Goal: Check status: Check status

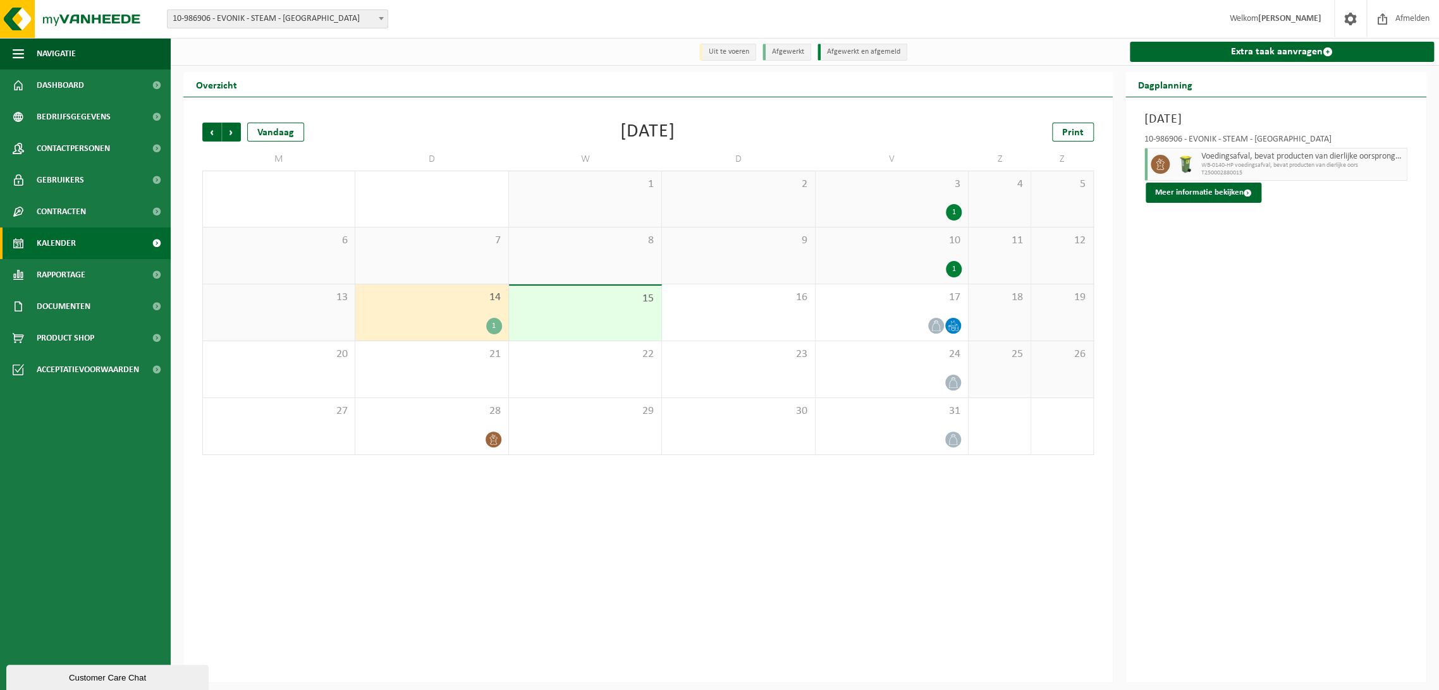
click at [439, 295] on span "14" at bounding box center [432, 298] width 140 height 14
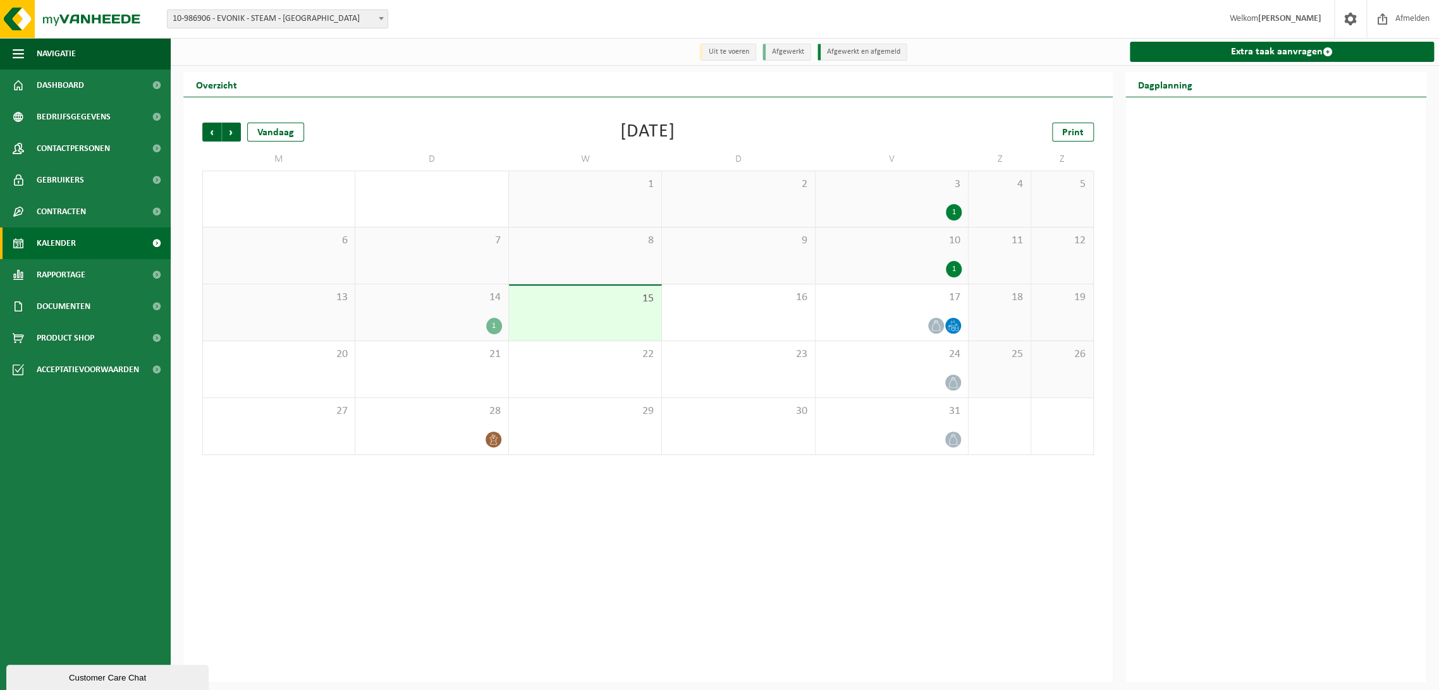
click at [449, 305] on span "14" at bounding box center [432, 298] width 140 height 14
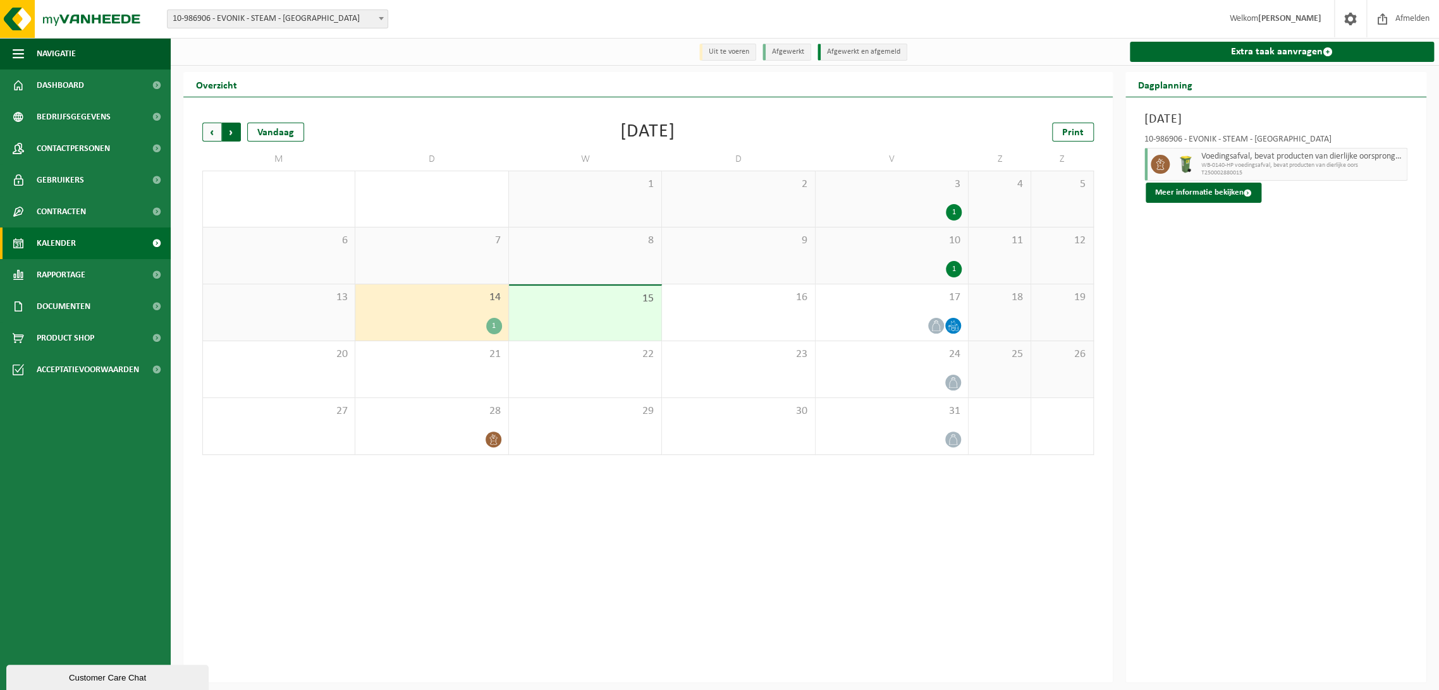
click at [207, 135] on span "Vorige" at bounding box center [211, 132] width 19 height 19
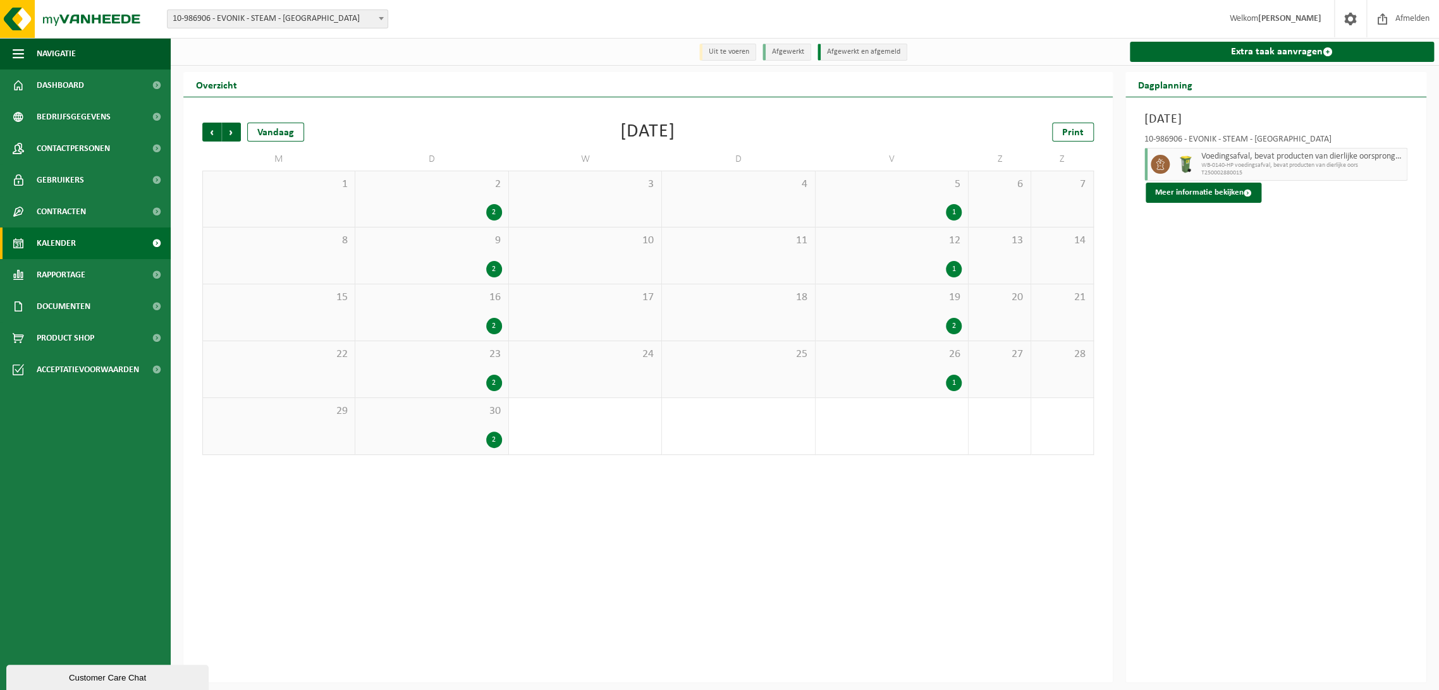
click at [912, 355] on span "26" at bounding box center [892, 355] width 140 height 14
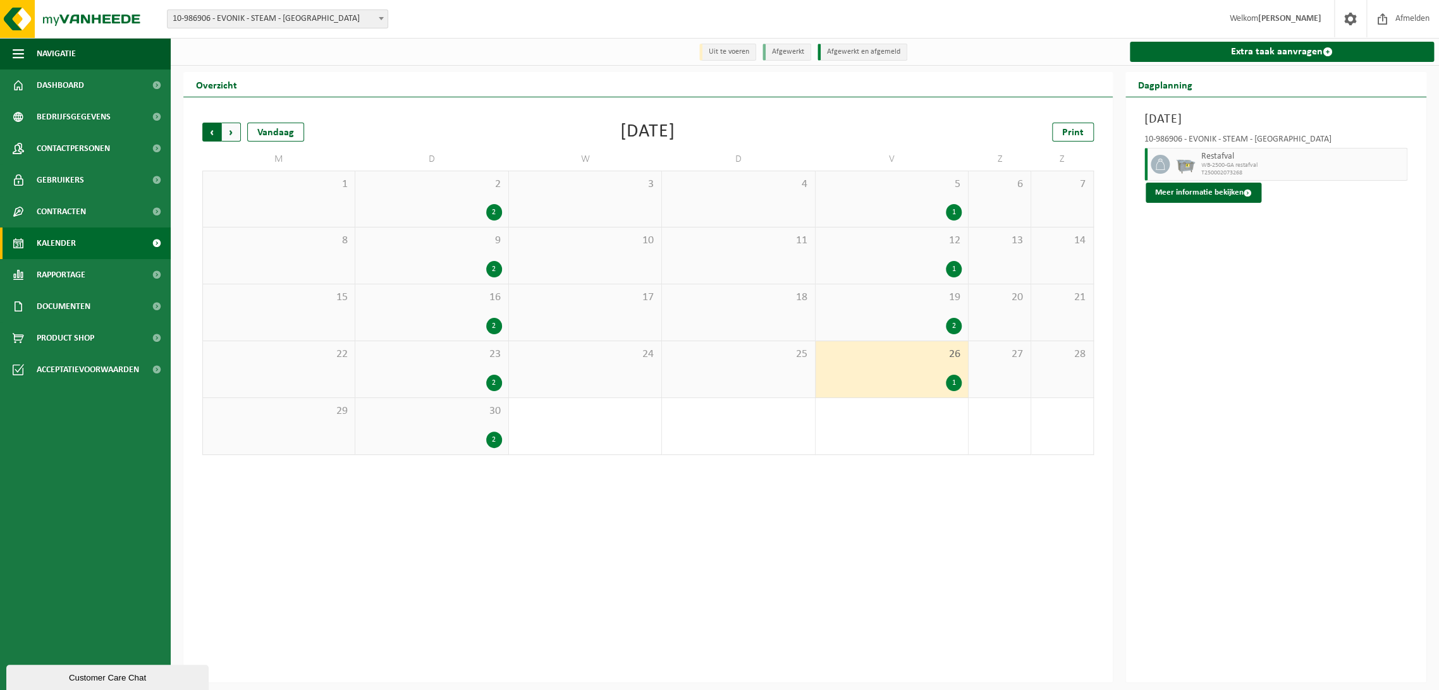
click at [232, 137] on span "Volgende" at bounding box center [231, 132] width 19 height 19
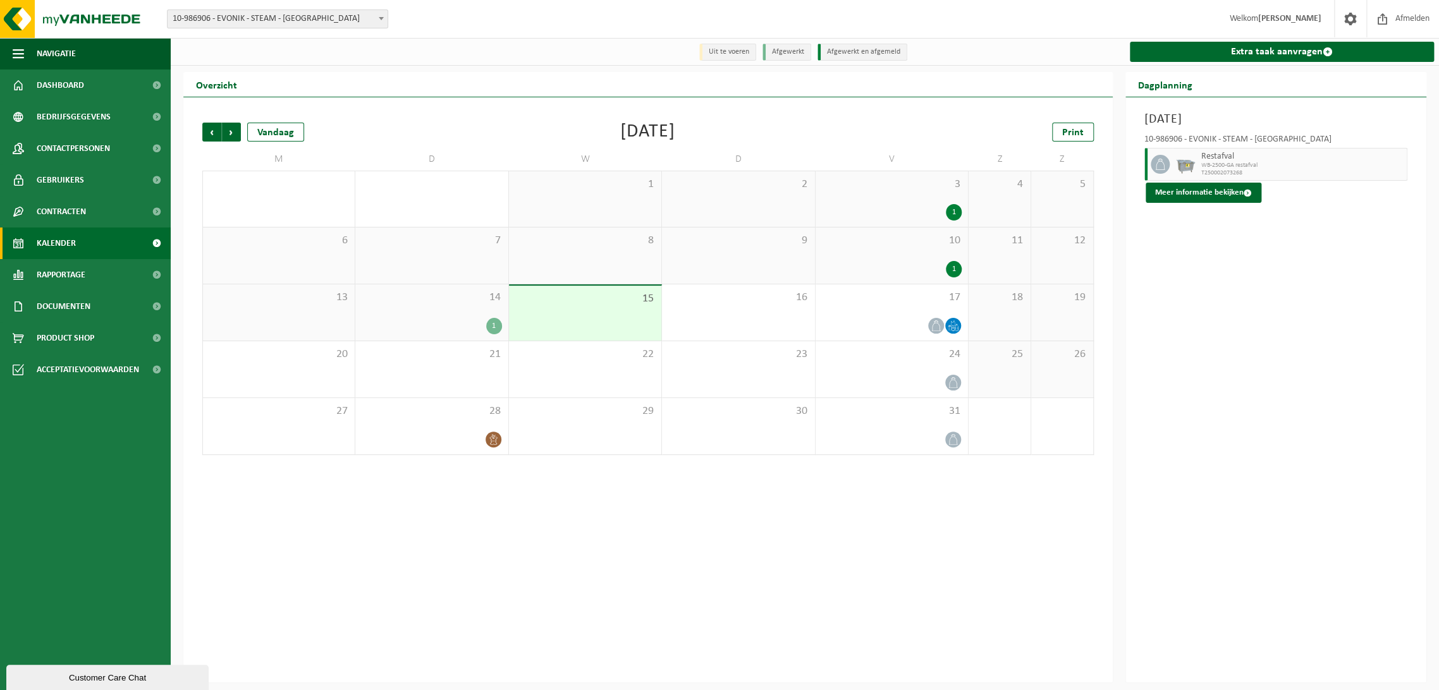
click at [398, 298] on span "14" at bounding box center [432, 298] width 140 height 14
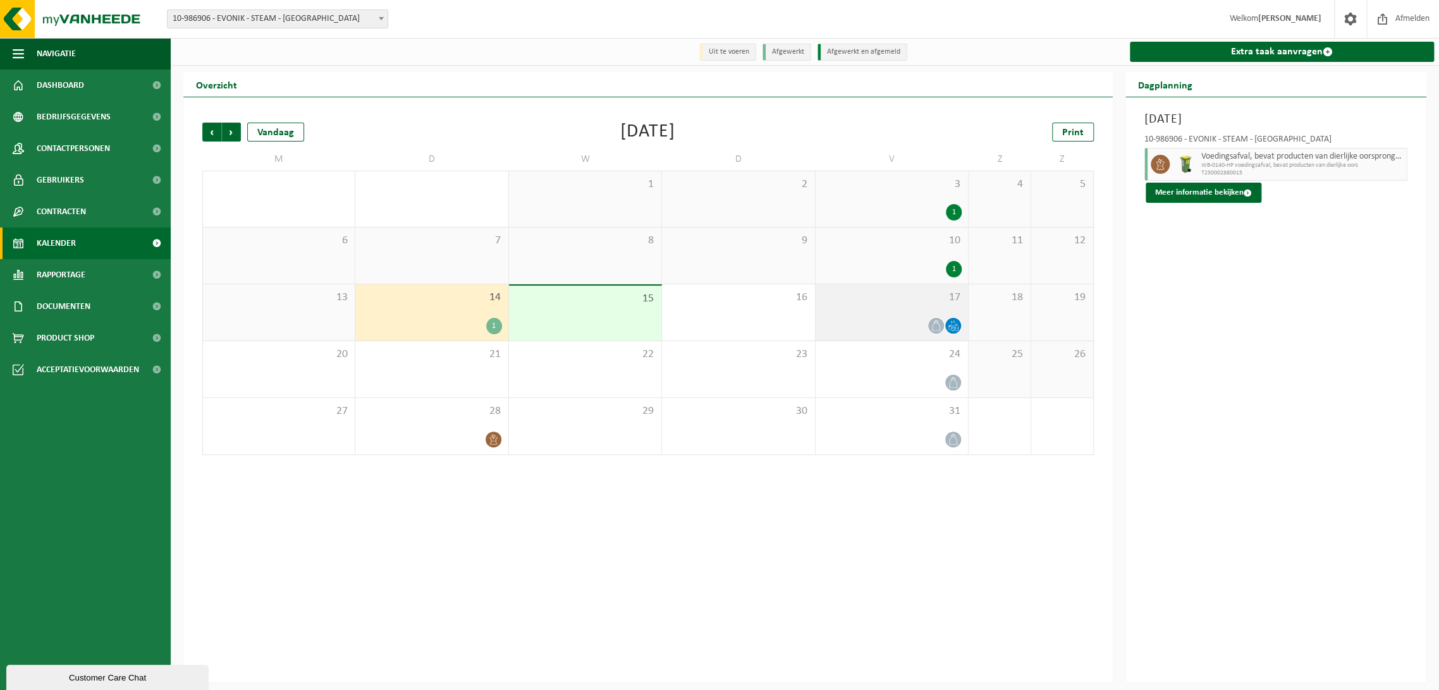
click at [894, 322] on div at bounding box center [892, 325] width 140 height 17
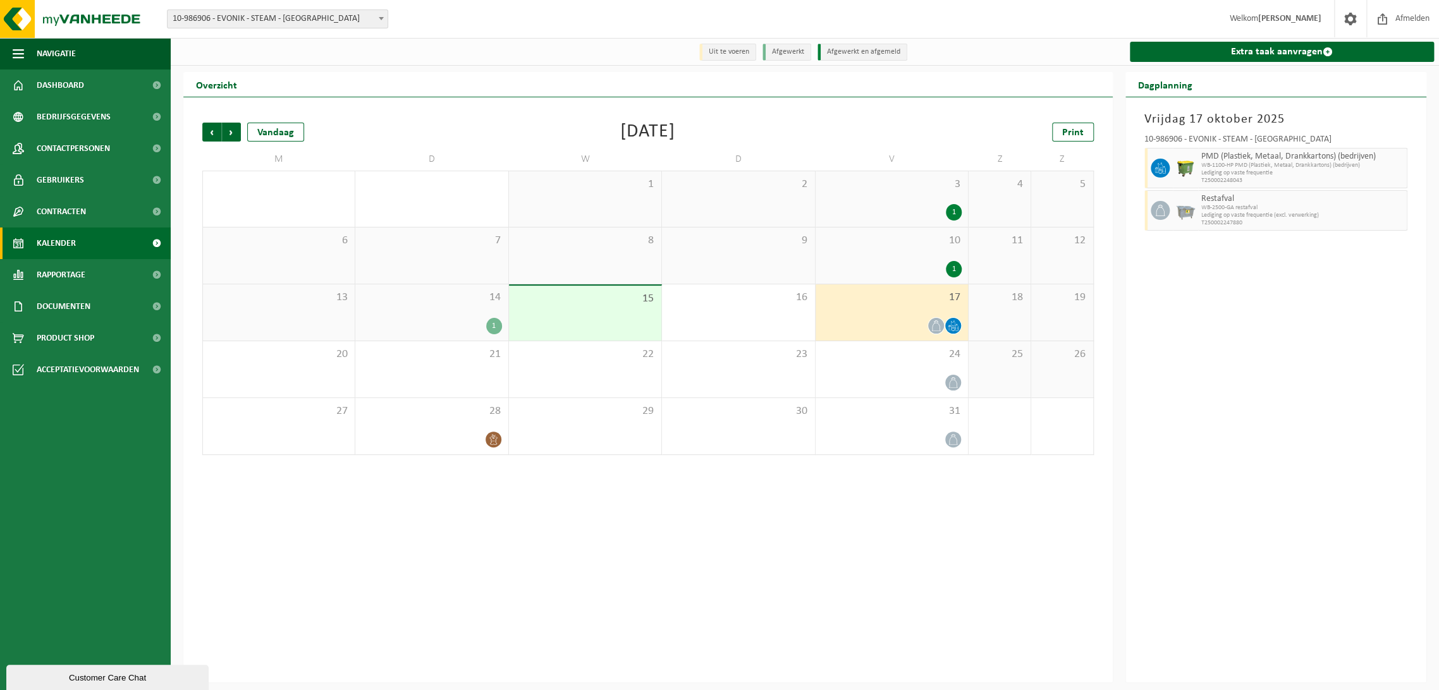
click at [469, 297] on span "14" at bounding box center [432, 298] width 140 height 14
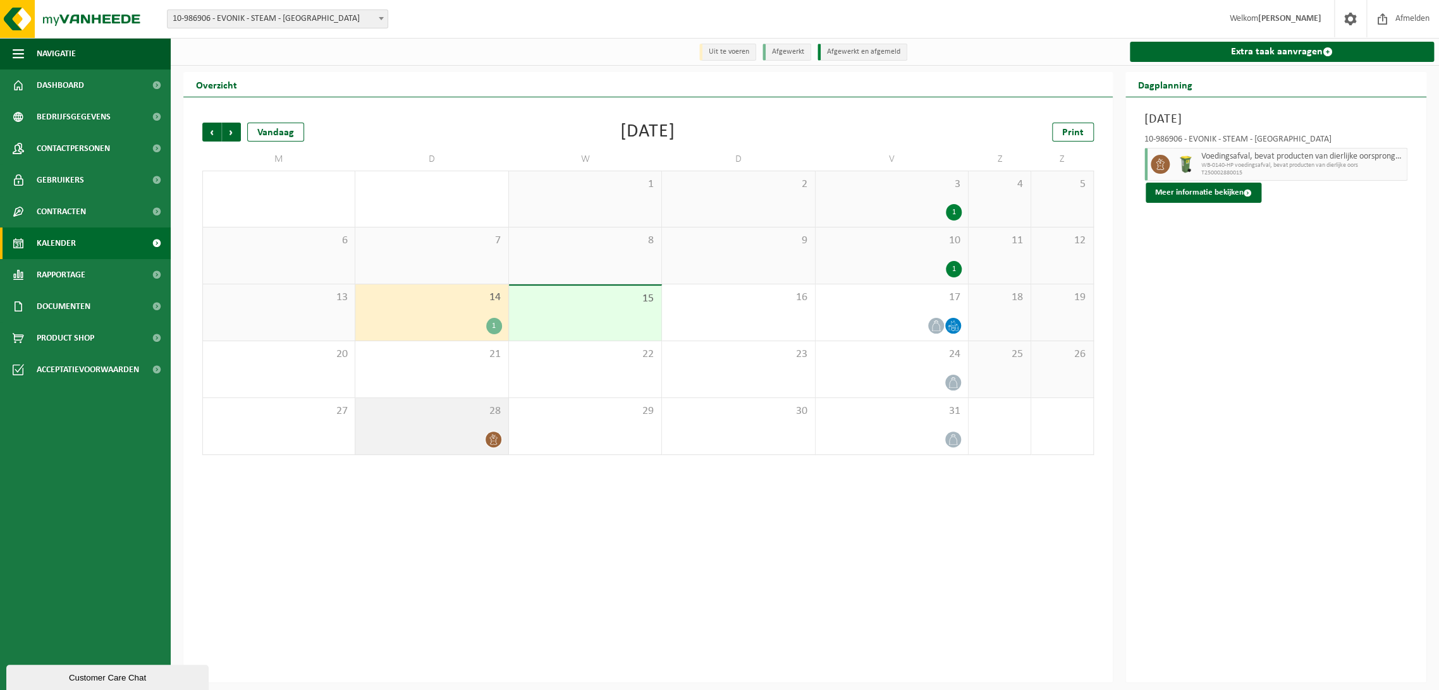
click at [465, 446] on div at bounding box center [432, 439] width 140 height 17
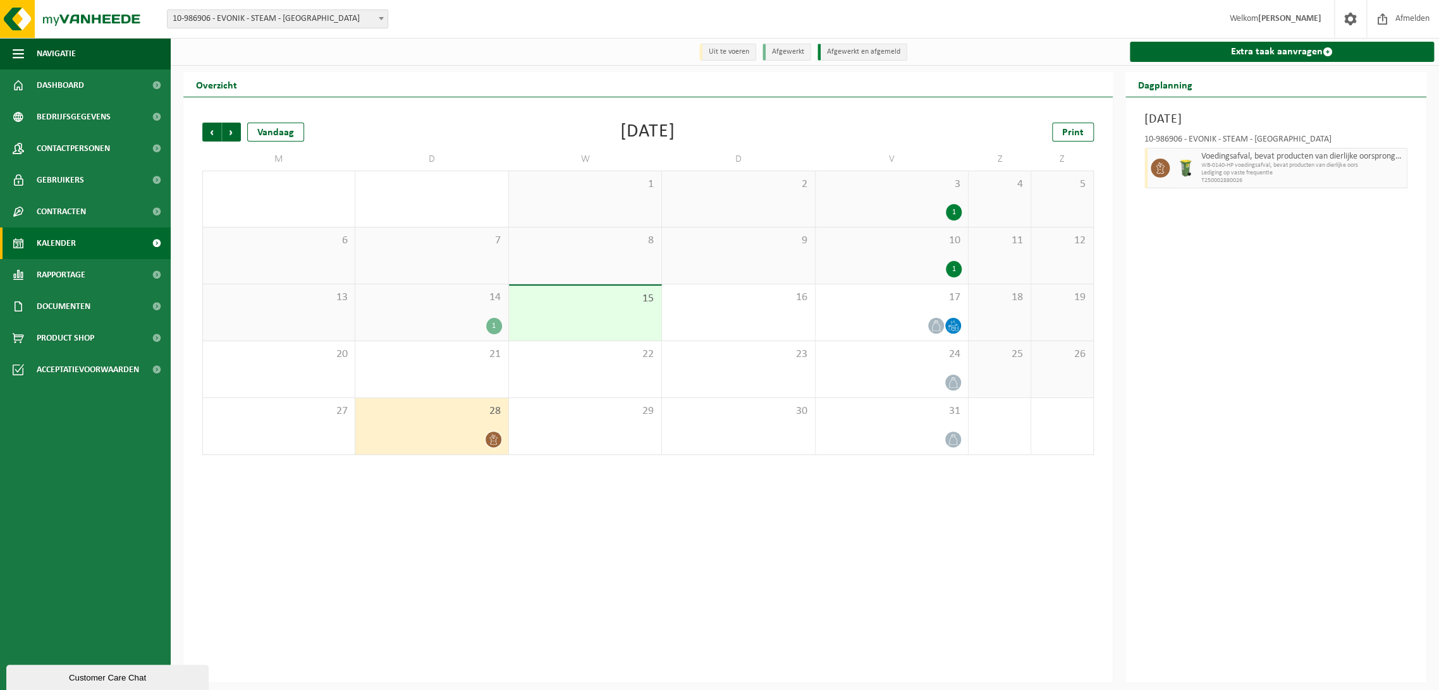
click at [411, 291] on div "14 1" at bounding box center [431, 313] width 152 height 56
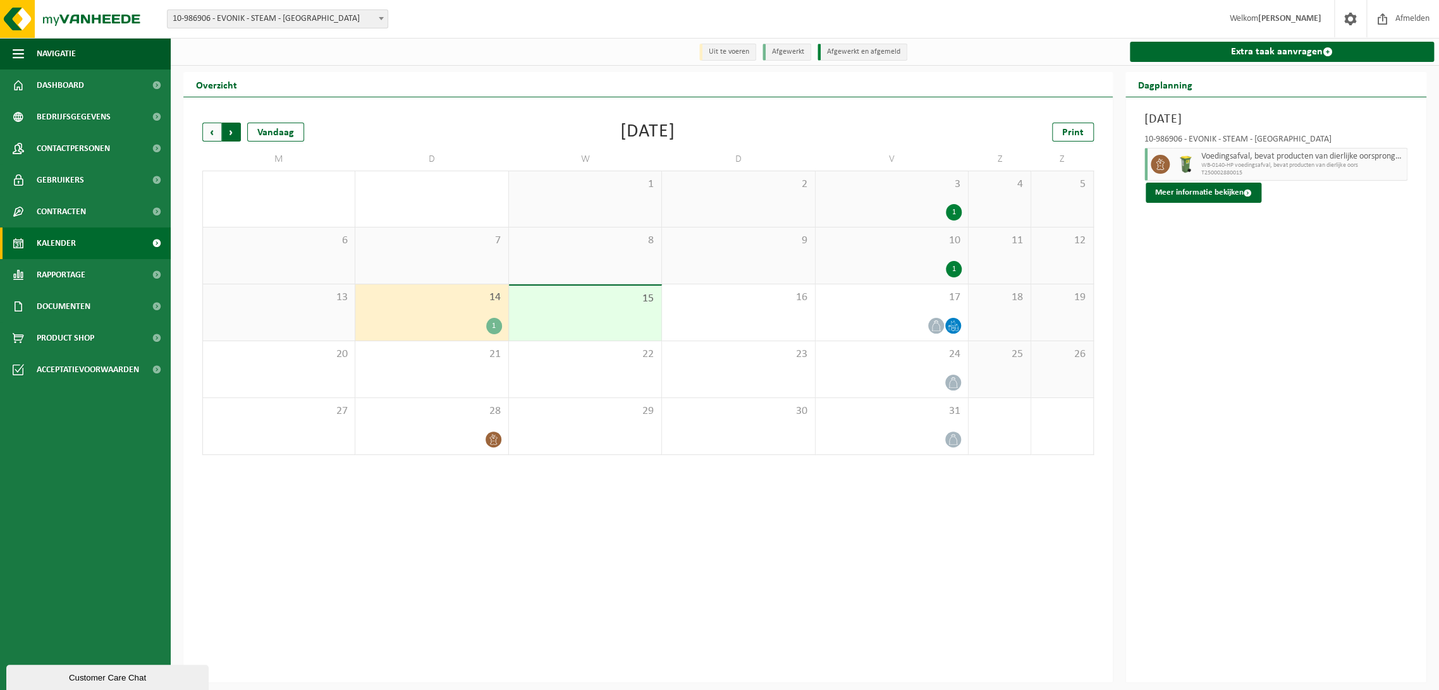
click at [205, 125] on span "Vorige" at bounding box center [211, 132] width 19 height 19
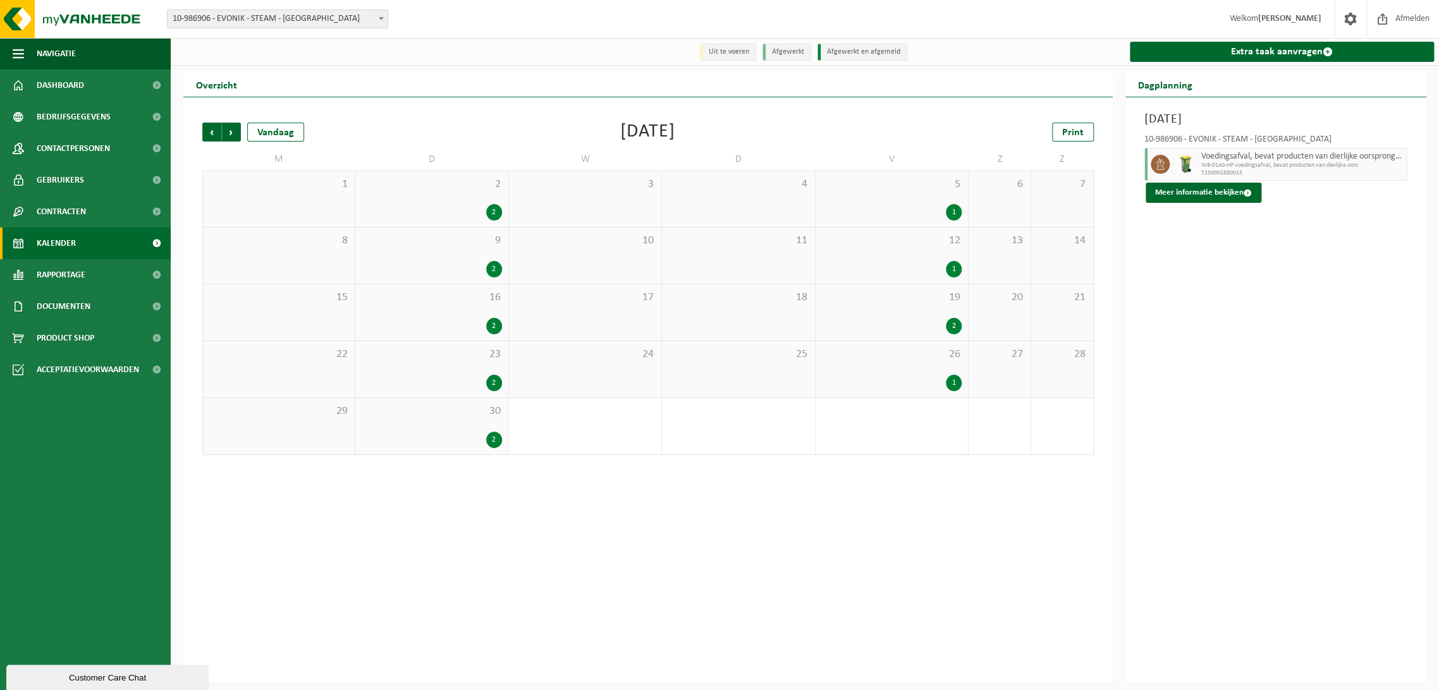
click at [910, 382] on div "1" at bounding box center [892, 383] width 140 height 16
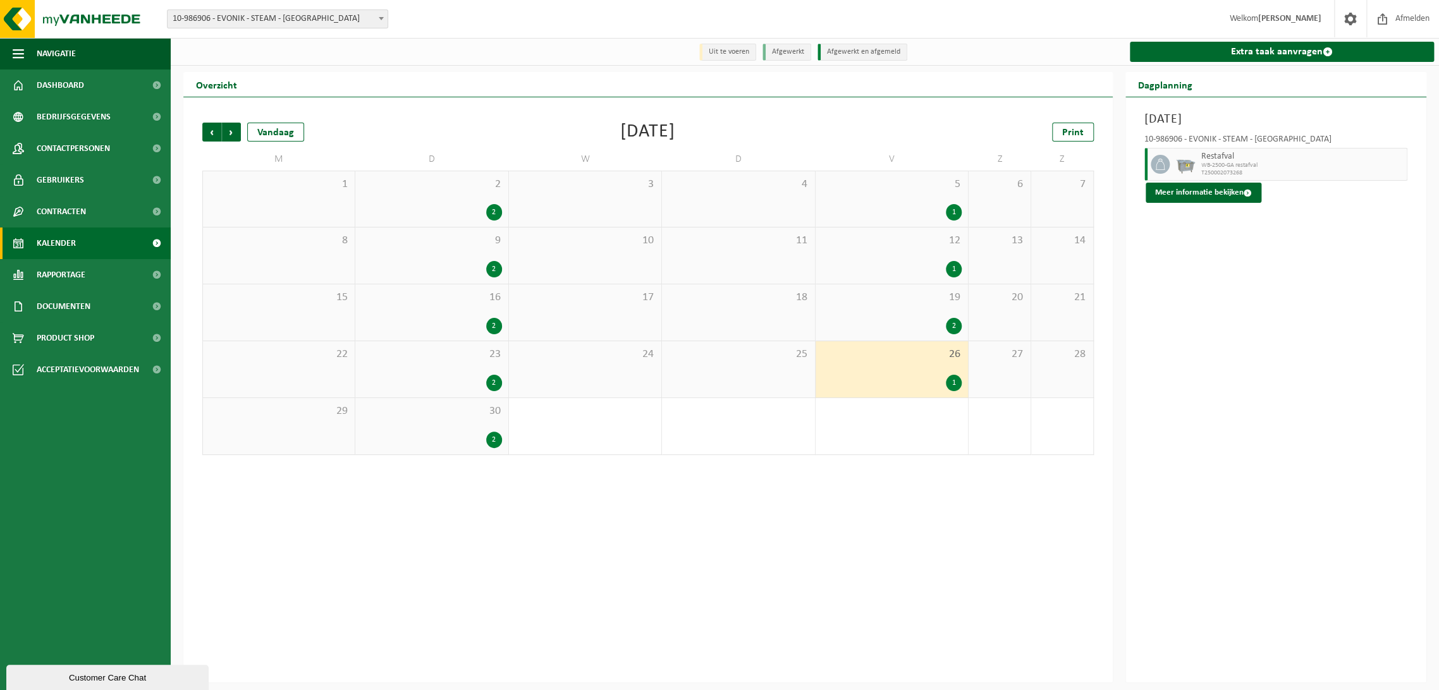
click at [453, 425] on div "30 2" at bounding box center [431, 426] width 152 height 56
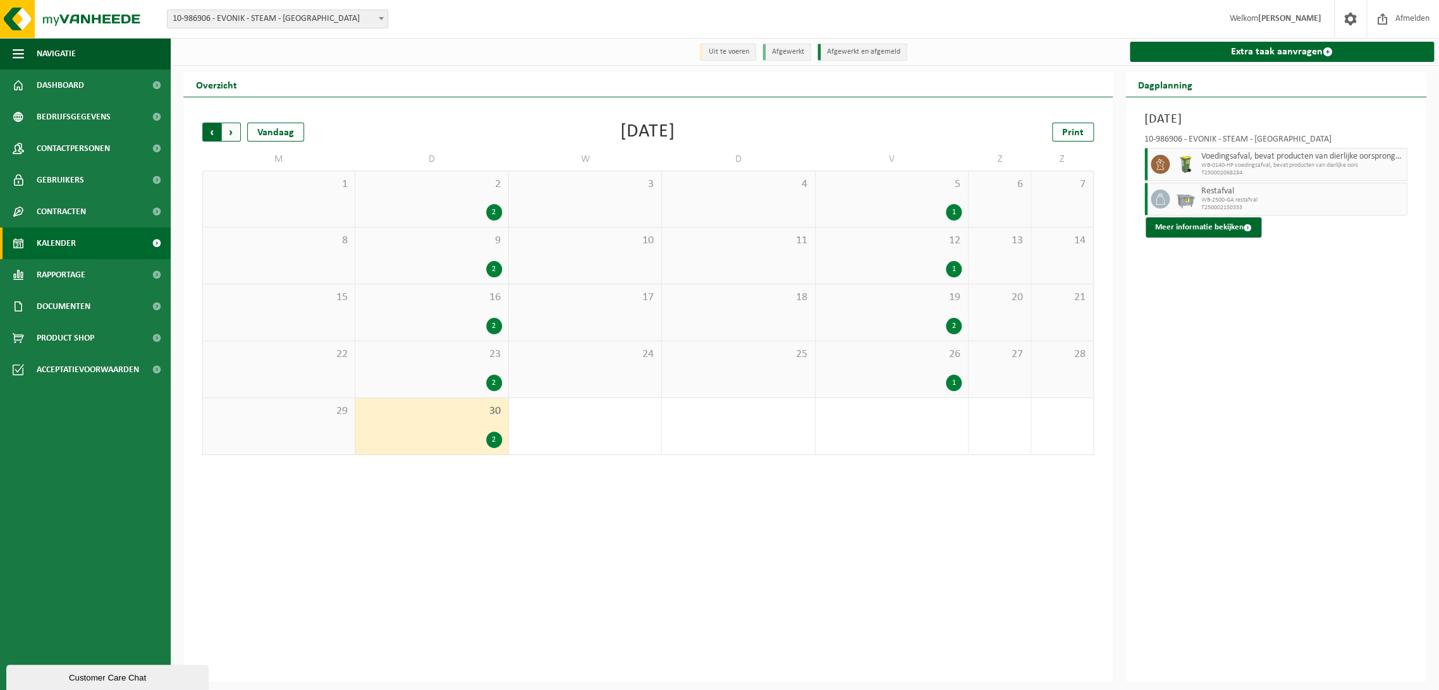
click at [235, 135] on span "Volgende" at bounding box center [231, 132] width 19 height 19
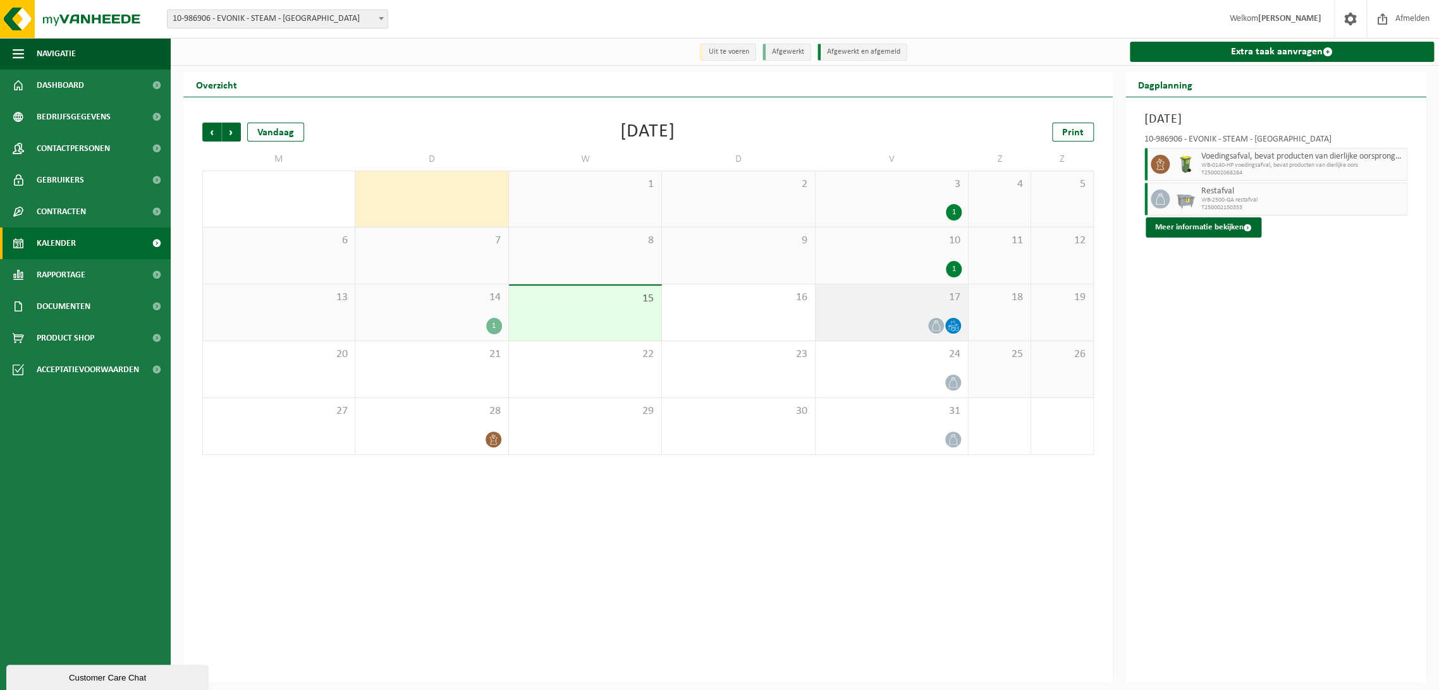
click at [886, 314] on div "17" at bounding box center [892, 313] width 152 height 56
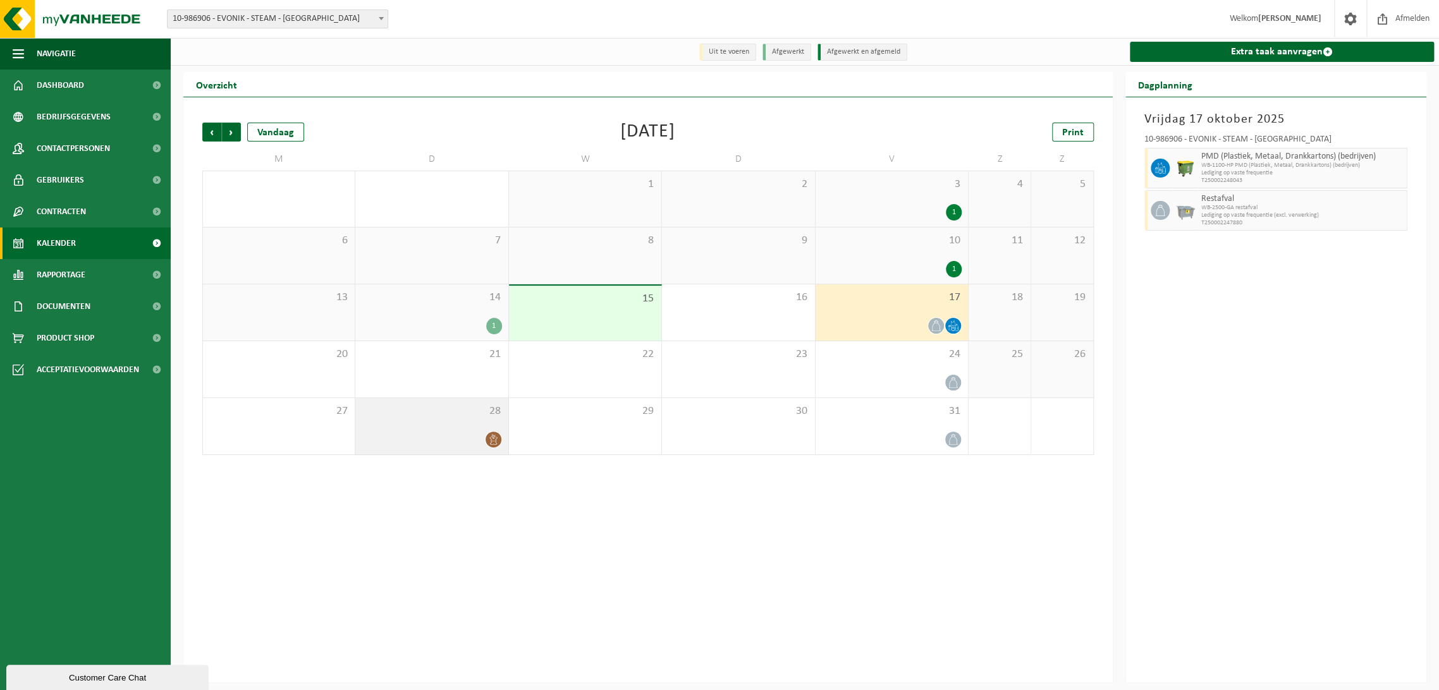
click at [388, 434] on div at bounding box center [432, 439] width 140 height 17
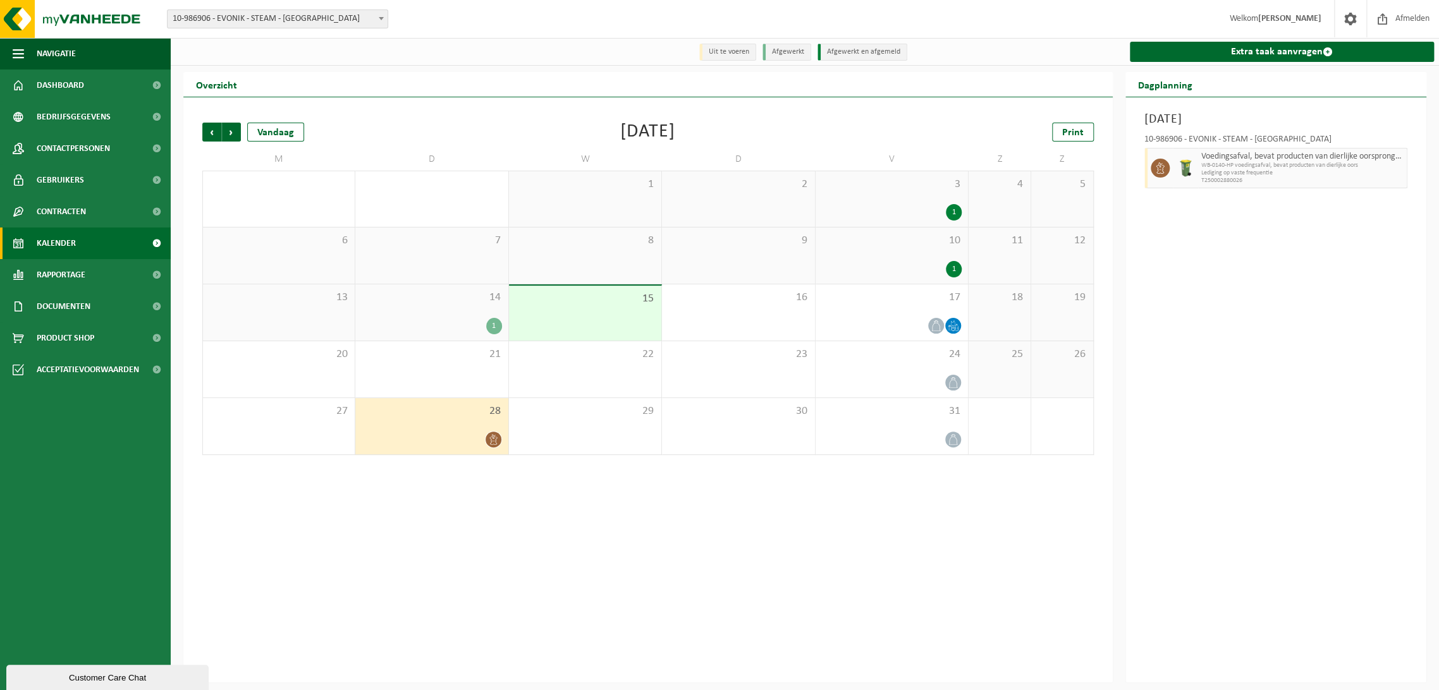
click at [453, 317] on div "14 1" at bounding box center [431, 313] width 152 height 56
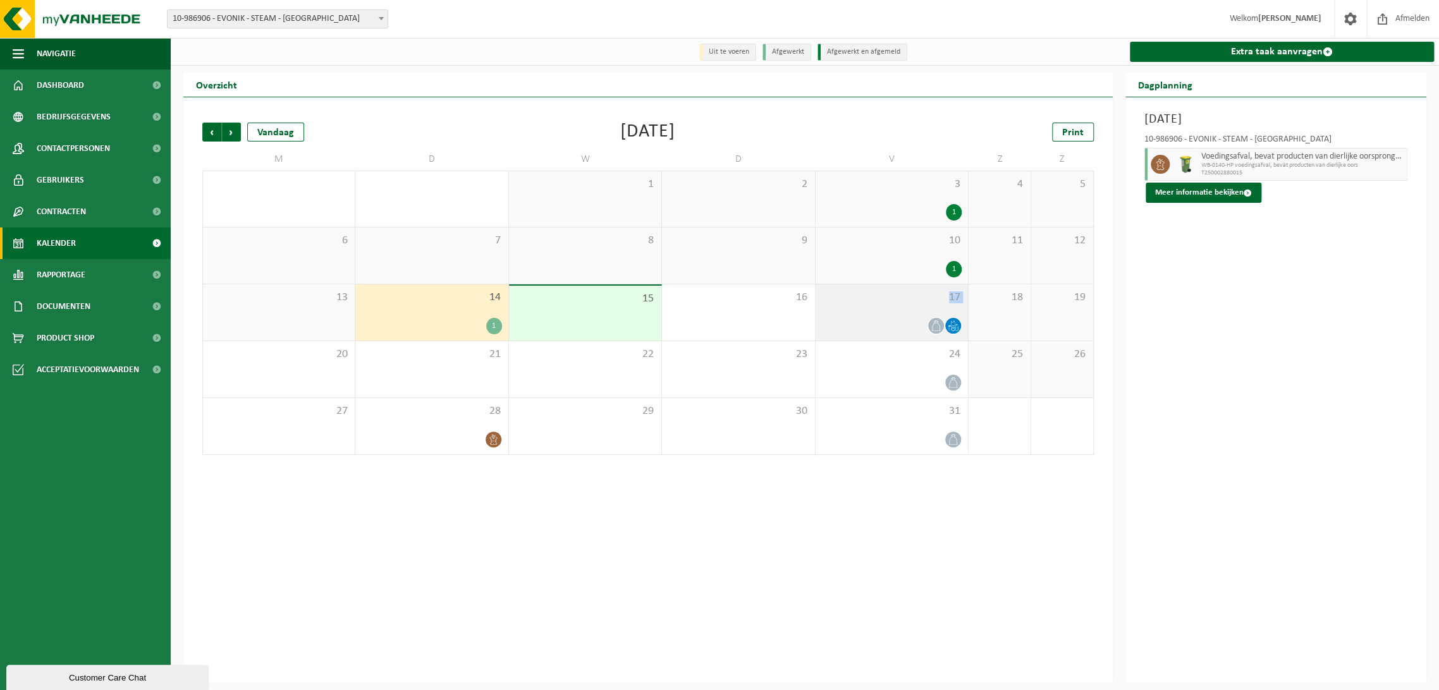
click at [882, 312] on div "17" at bounding box center [892, 313] width 152 height 56
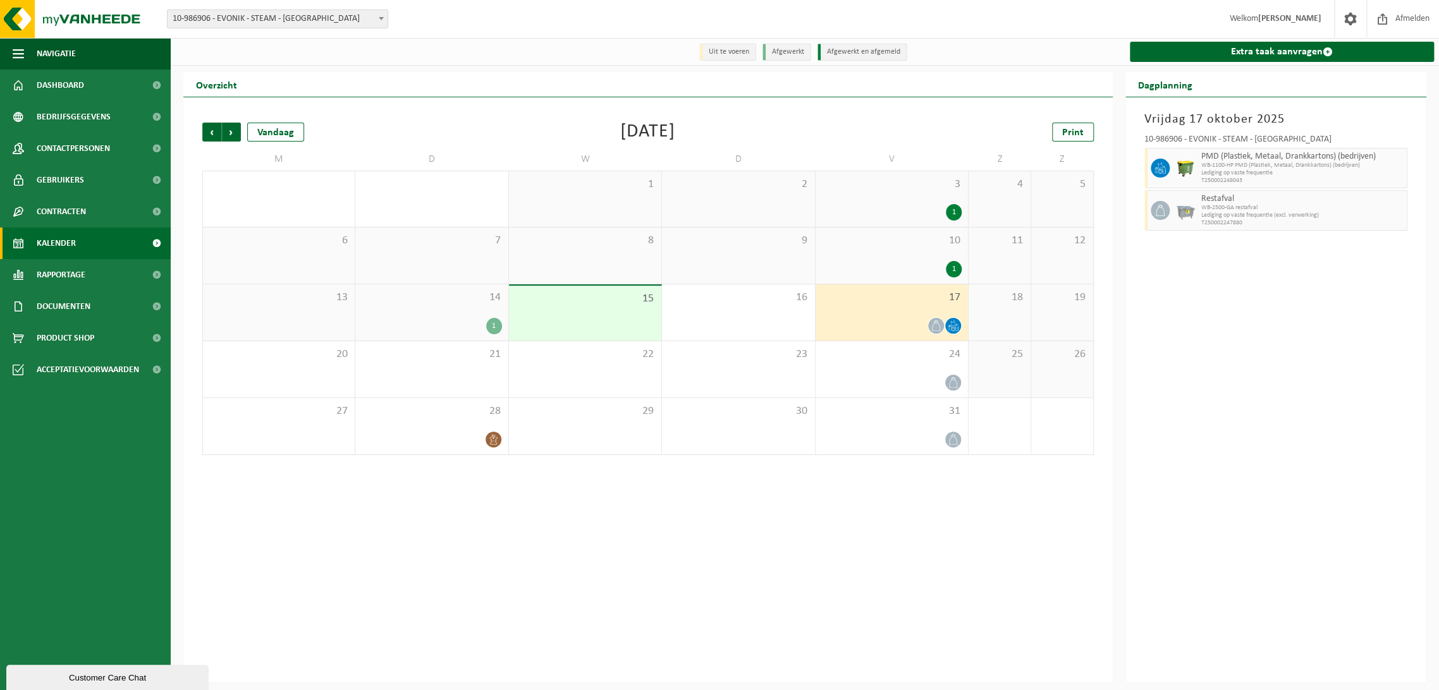
click at [854, 250] on div "10 1" at bounding box center [892, 256] width 152 height 56
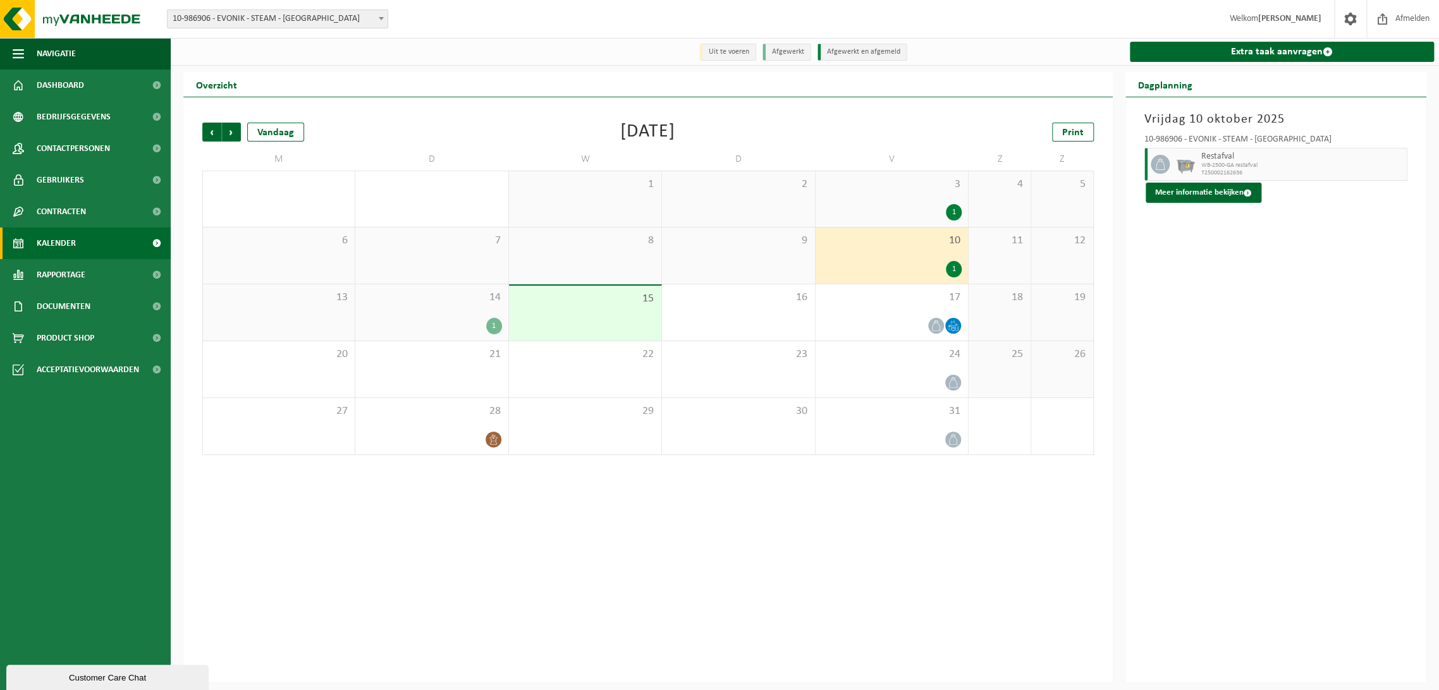
click at [874, 190] on span "3" at bounding box center [892, 185] width 140 height 14
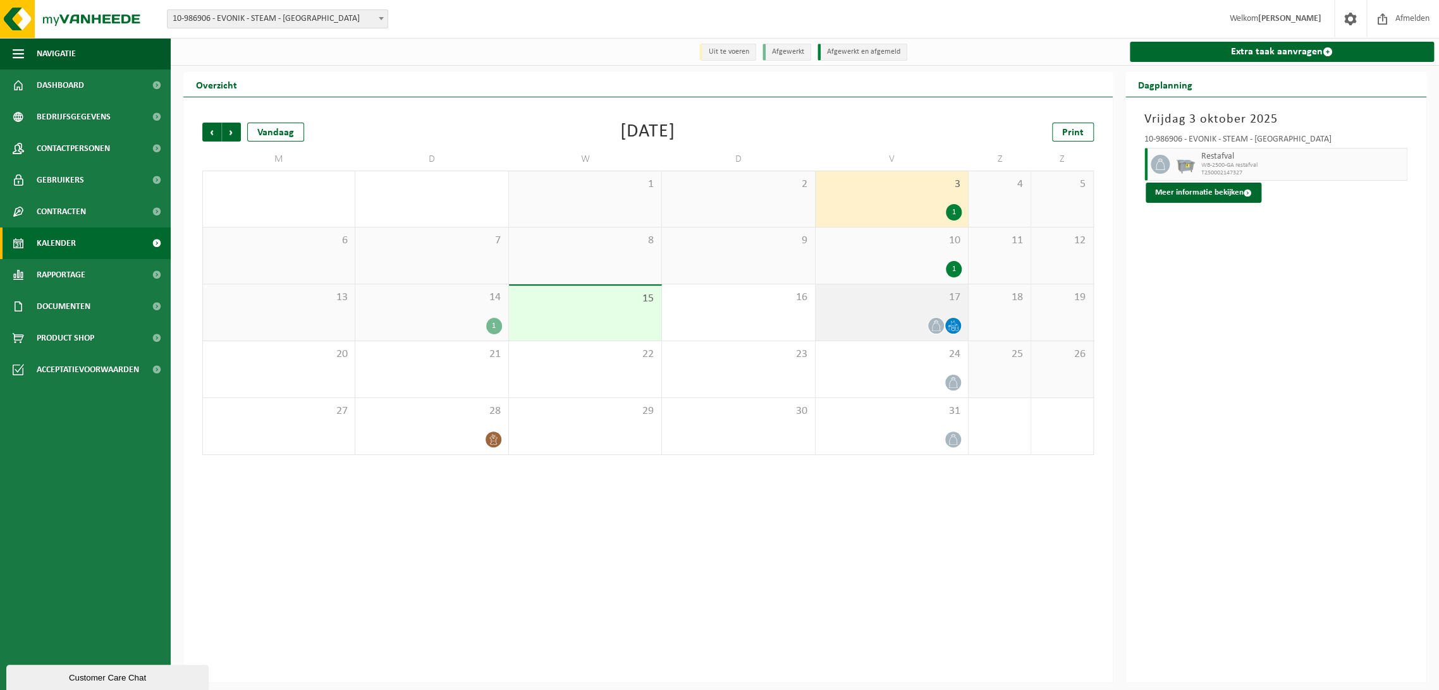
click at [881, 316] on div "17" at bounding box center [892, 313] width 152 height 56
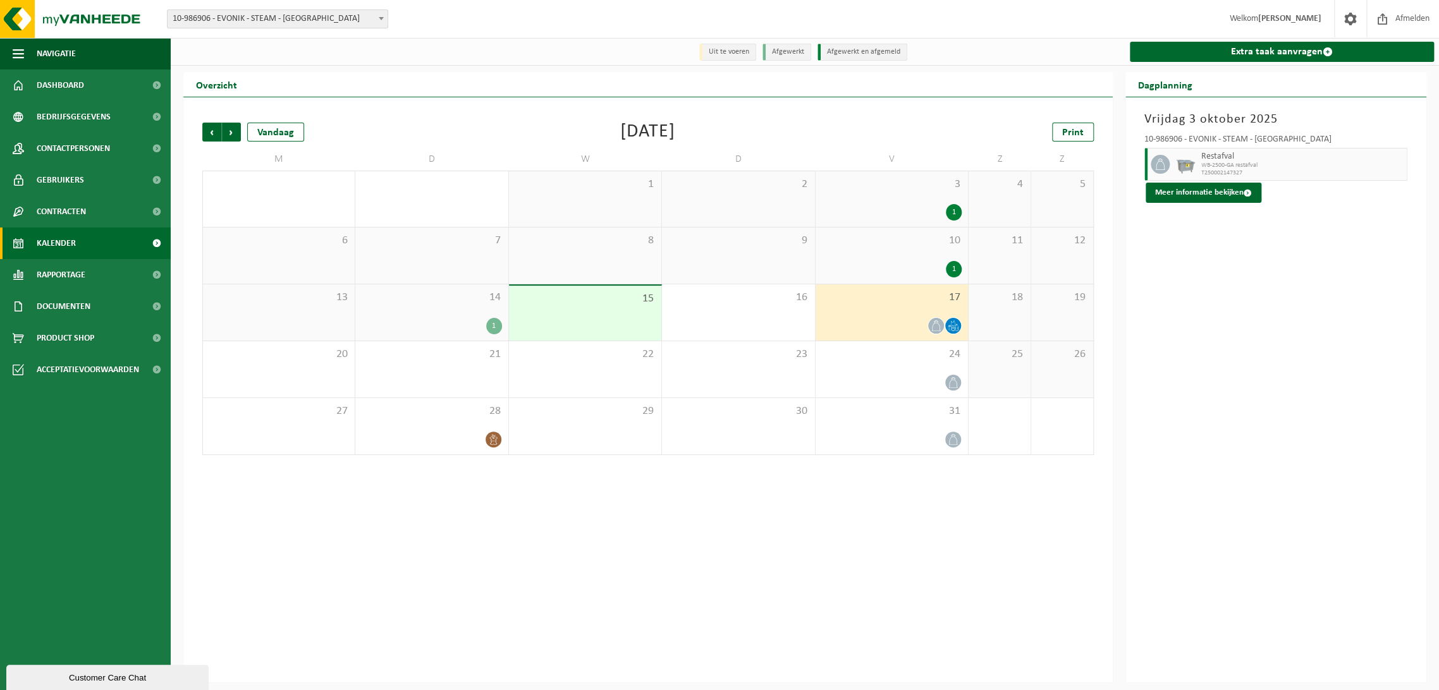
click at [436, 312] on div "14 1" at bounding box center [431, 313] width 152 height 56
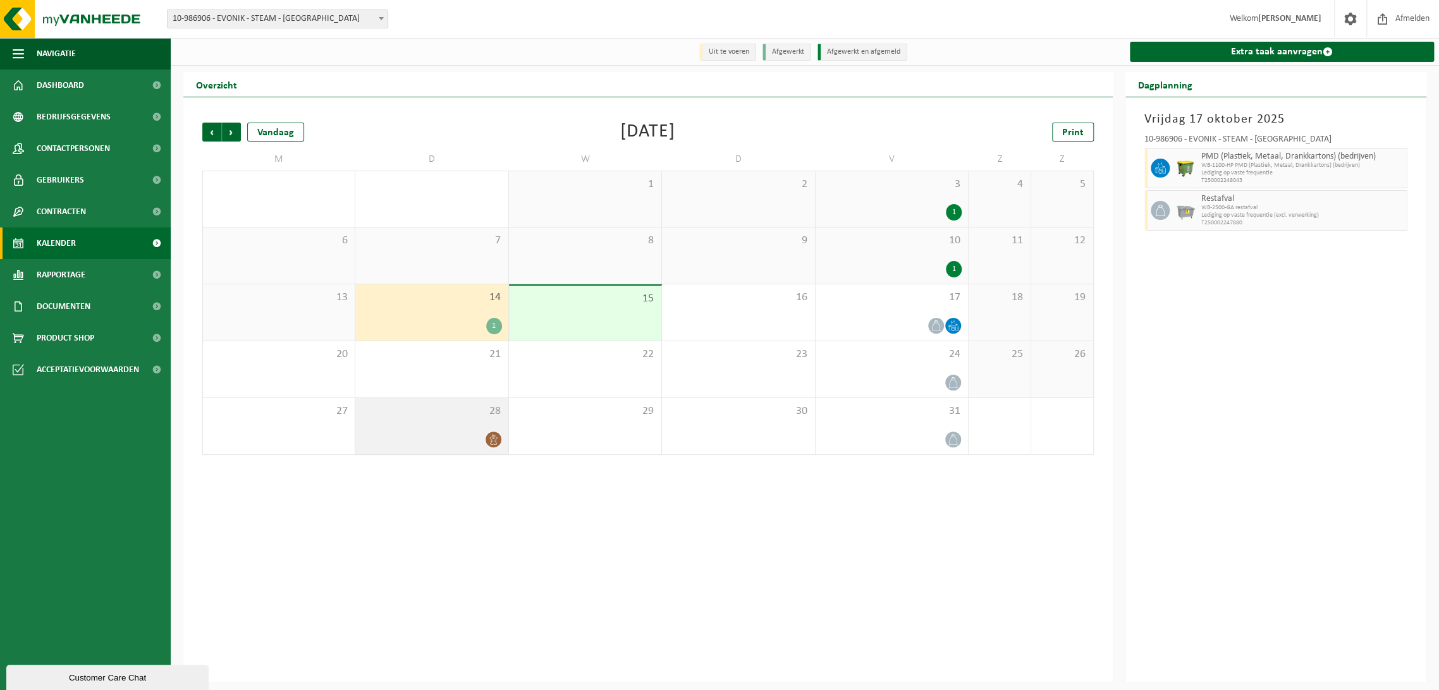
click at [436, 450] on div "28" at bounding box center [431, 426] width 152 height 56
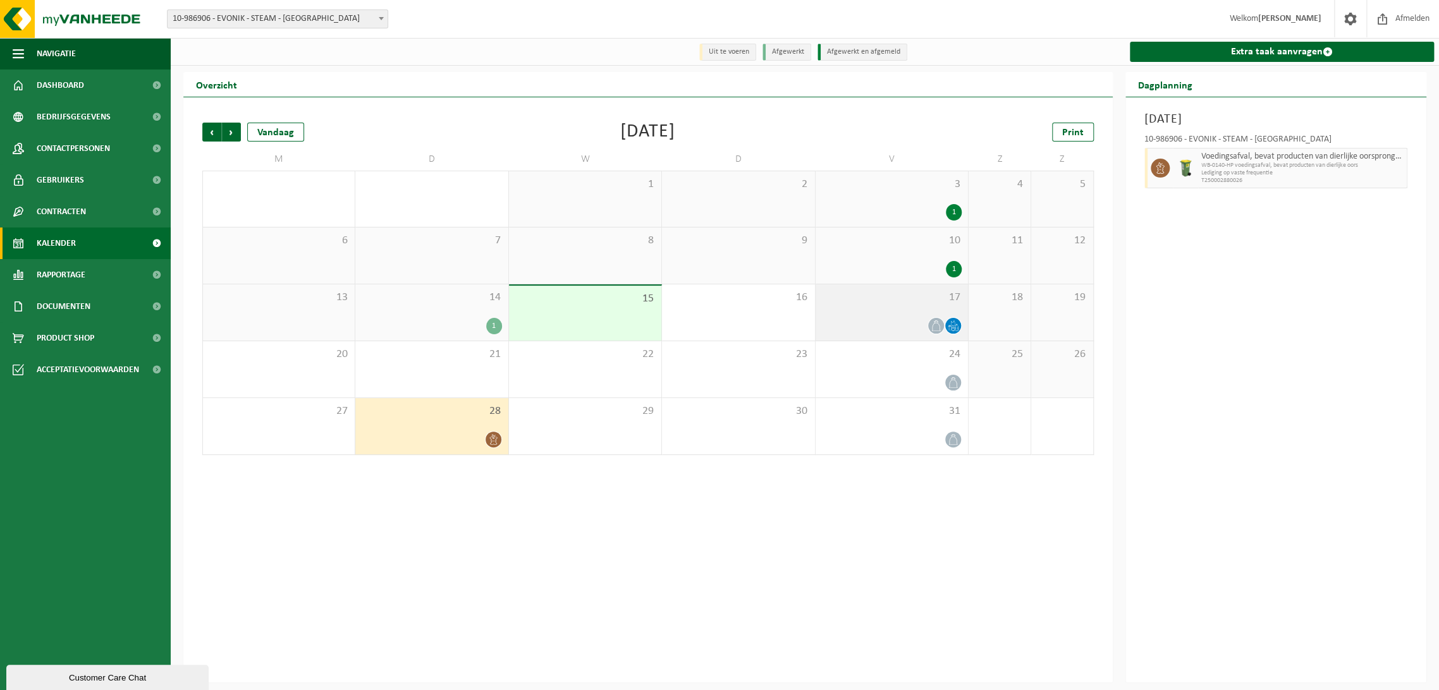
click at [903, 322] on div at bounding box center [892, 325] width 140 height 17
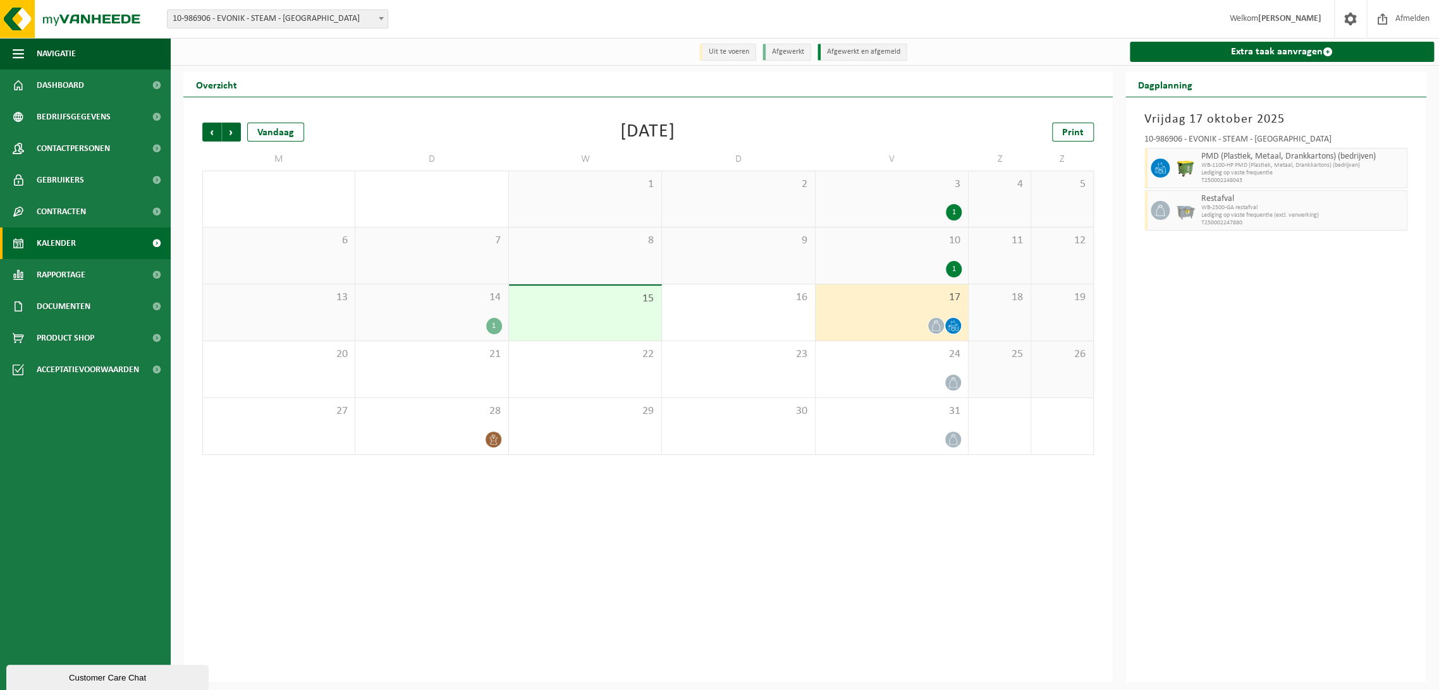
click at [422, 307] on div "14 1" at bounding box center [431, 313] width 152 height 56
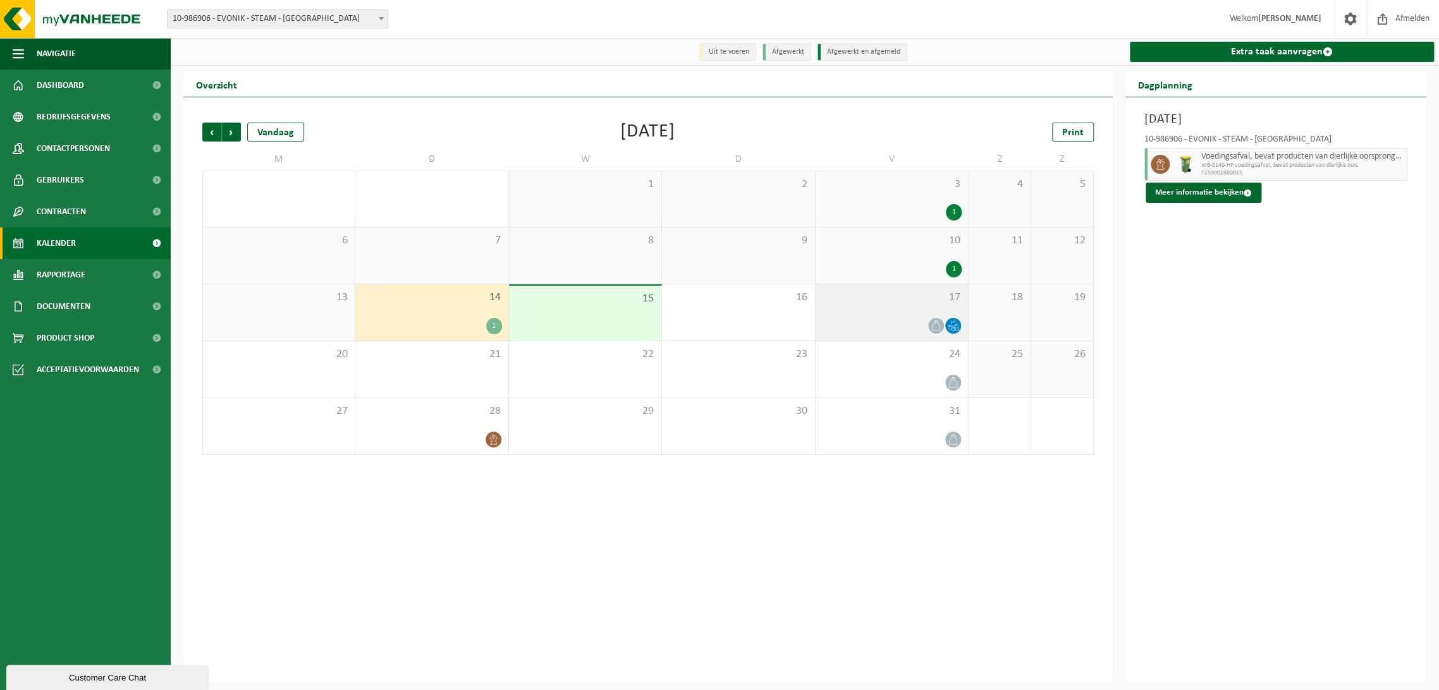
click at [879, 309] on div "17" at bounding box center [892, 313] width 152 height 56
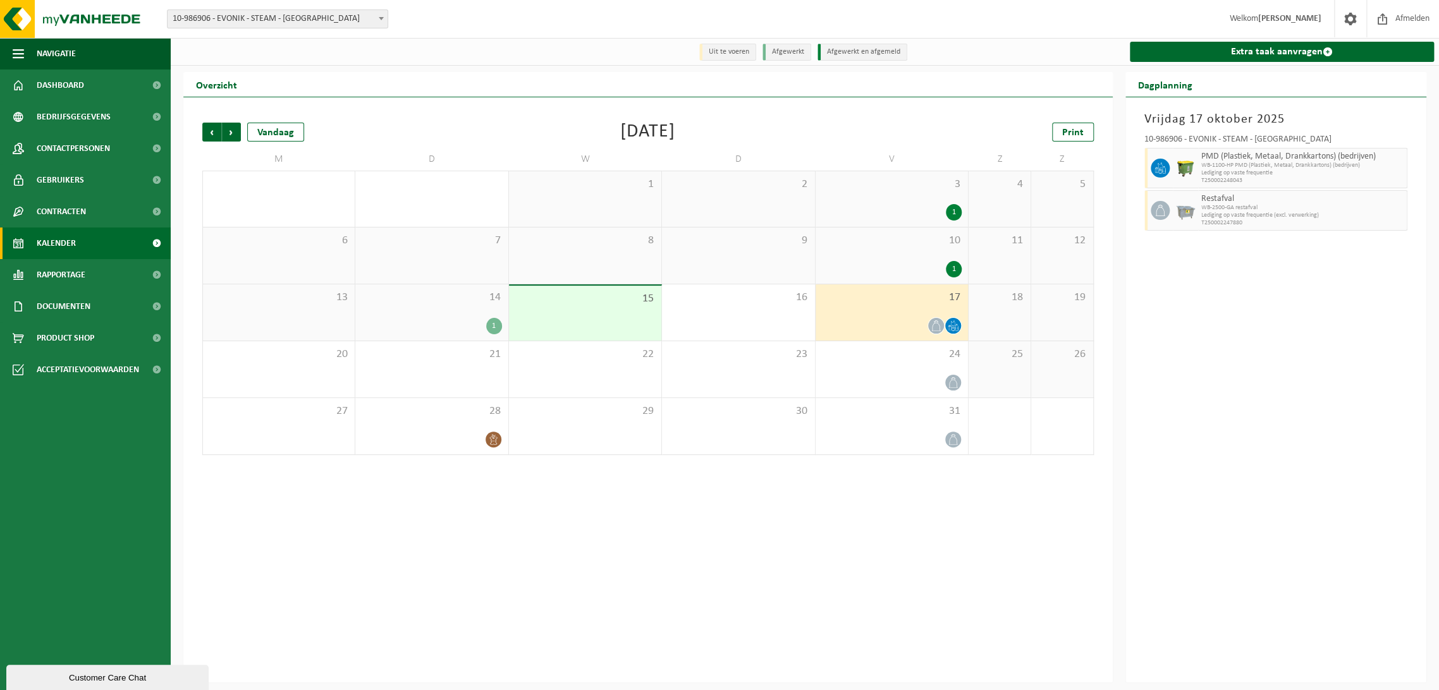
click at [533, 509] on div "Vorige Volgende Vandaag Oktober 2025 Print M D W D V Z Z 29 30 2 1 2 3 1 4 5 6 …" at bounding box center [647, 389] width 929 height 585
click at [880, 378] on div at bounding box center [892, 382] width 140 height 17
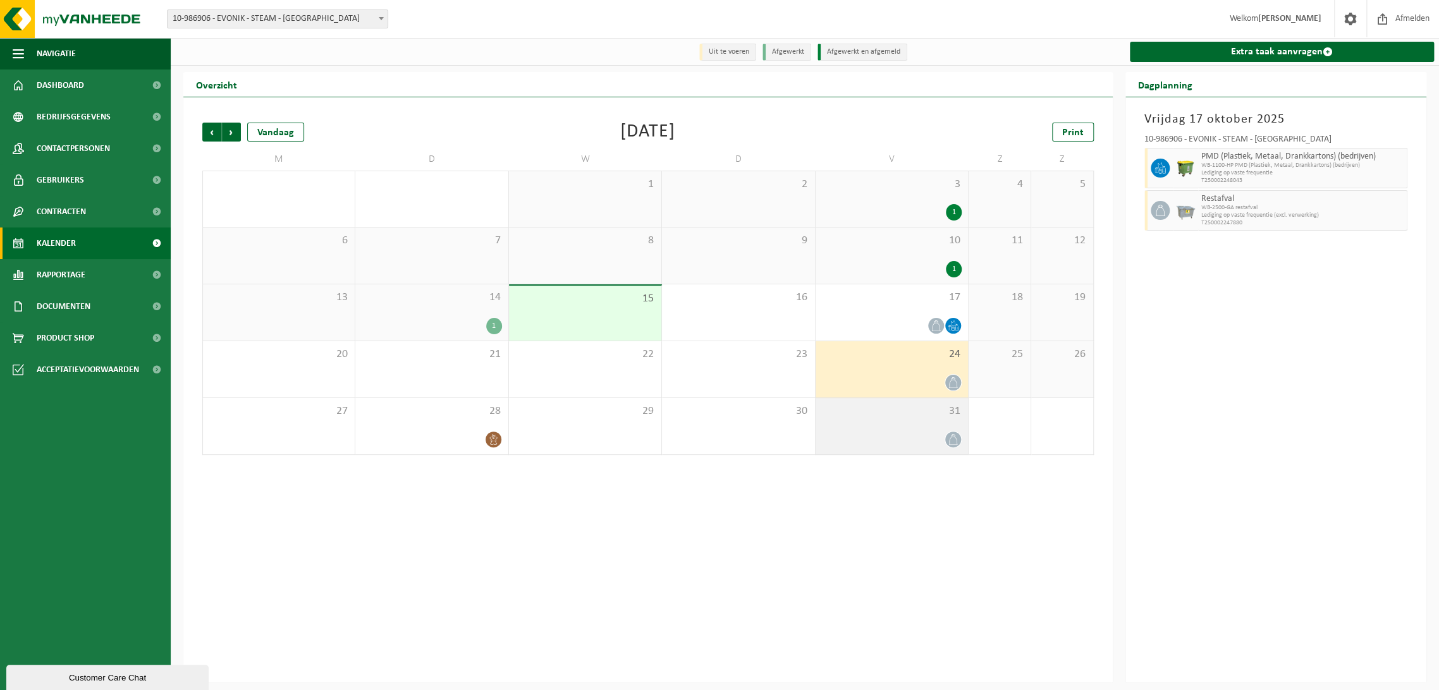
click at [892, 448] on div at bounding box center [892, 439] width 140 height 17
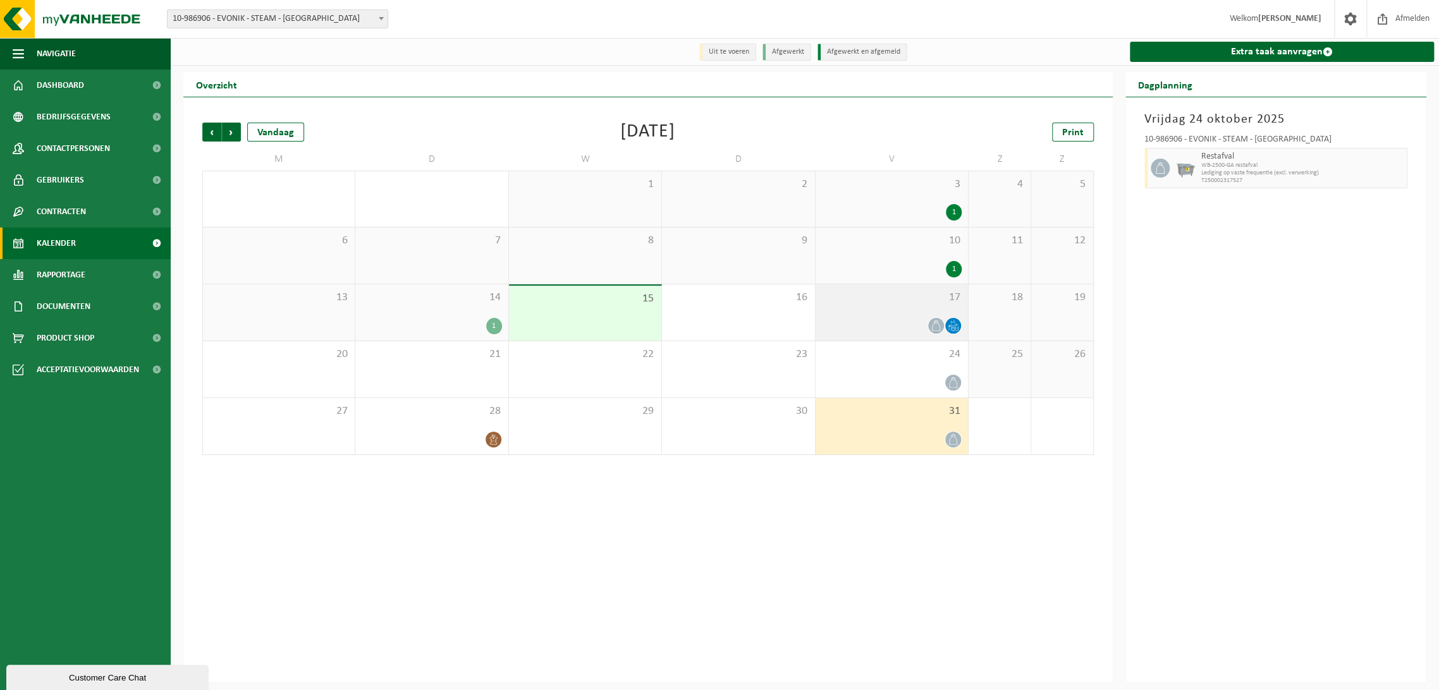
click at [835, 303] on span "17" at bounding box center [892, 298] width 140 height 14
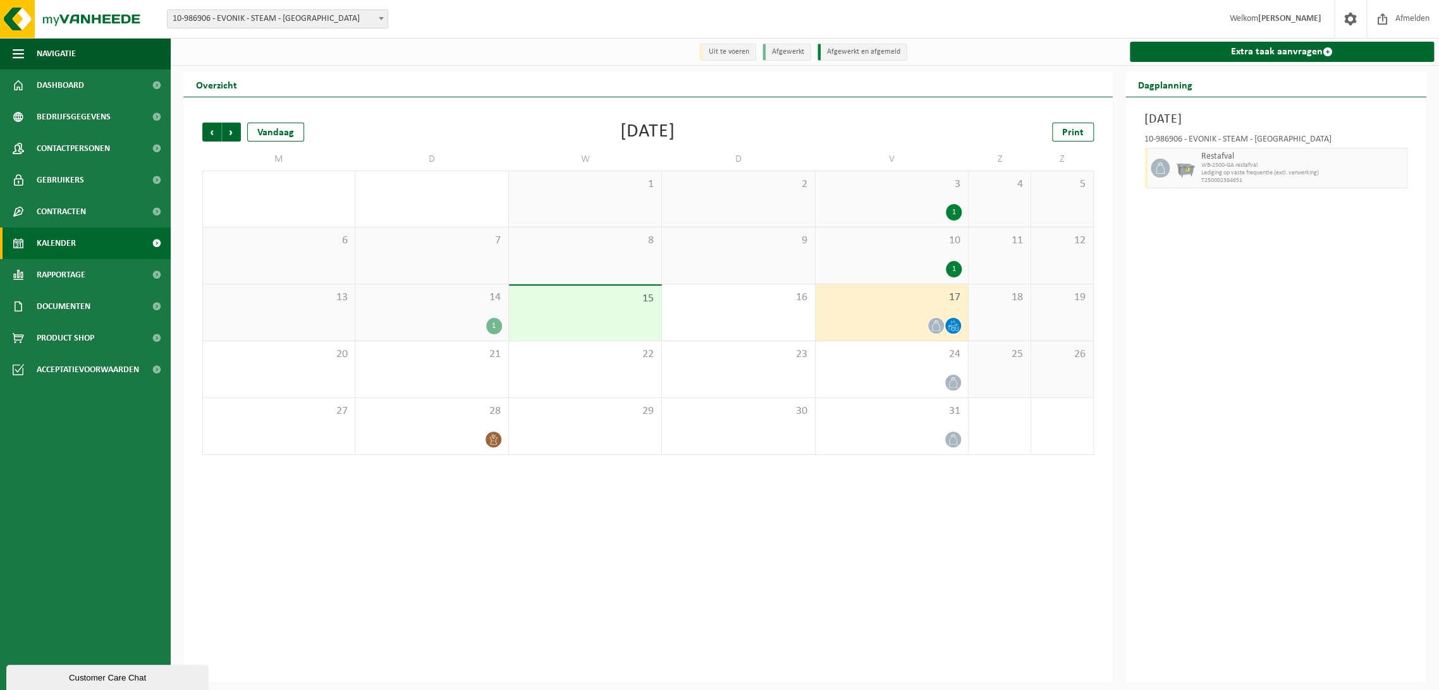
click at [859, 240] on span "10" at bounding box center [892, 241] width 140 height 14
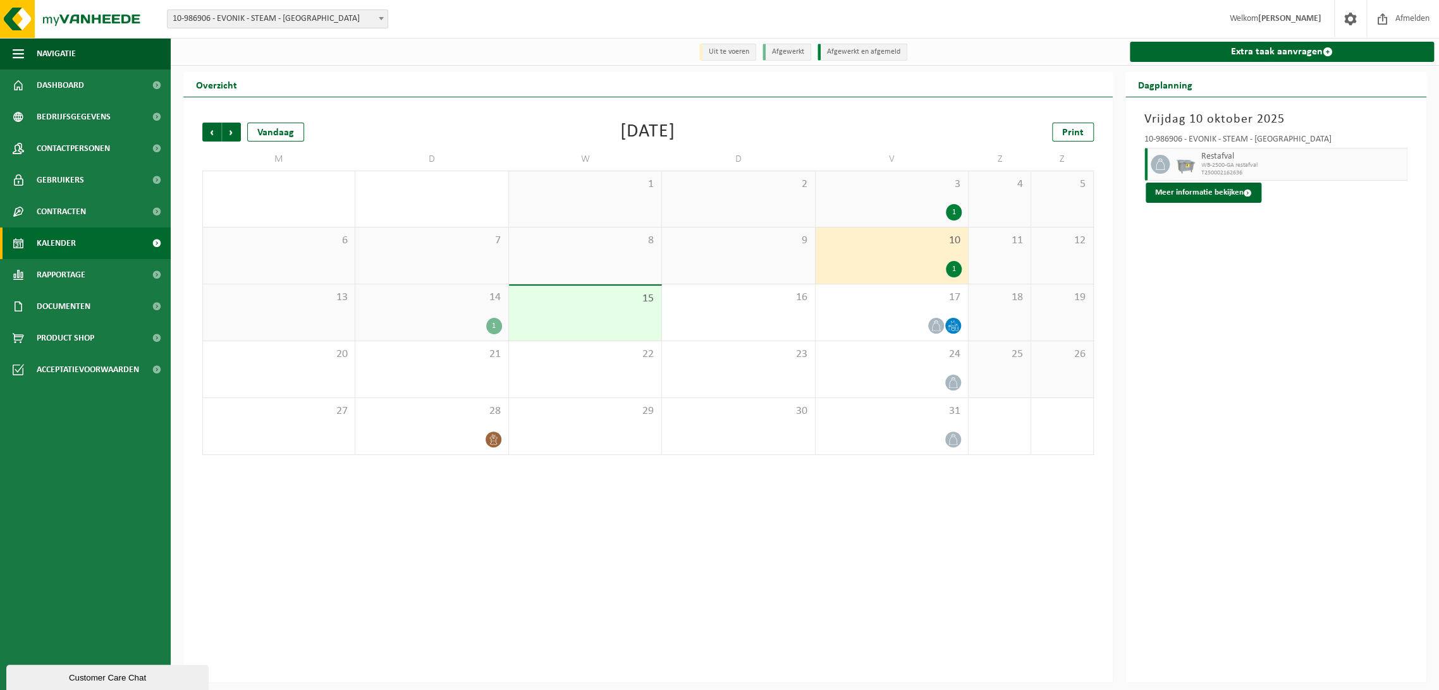
click at [849, 192] on div "3 1" at bounding box center [892, 199] width 152 height 56
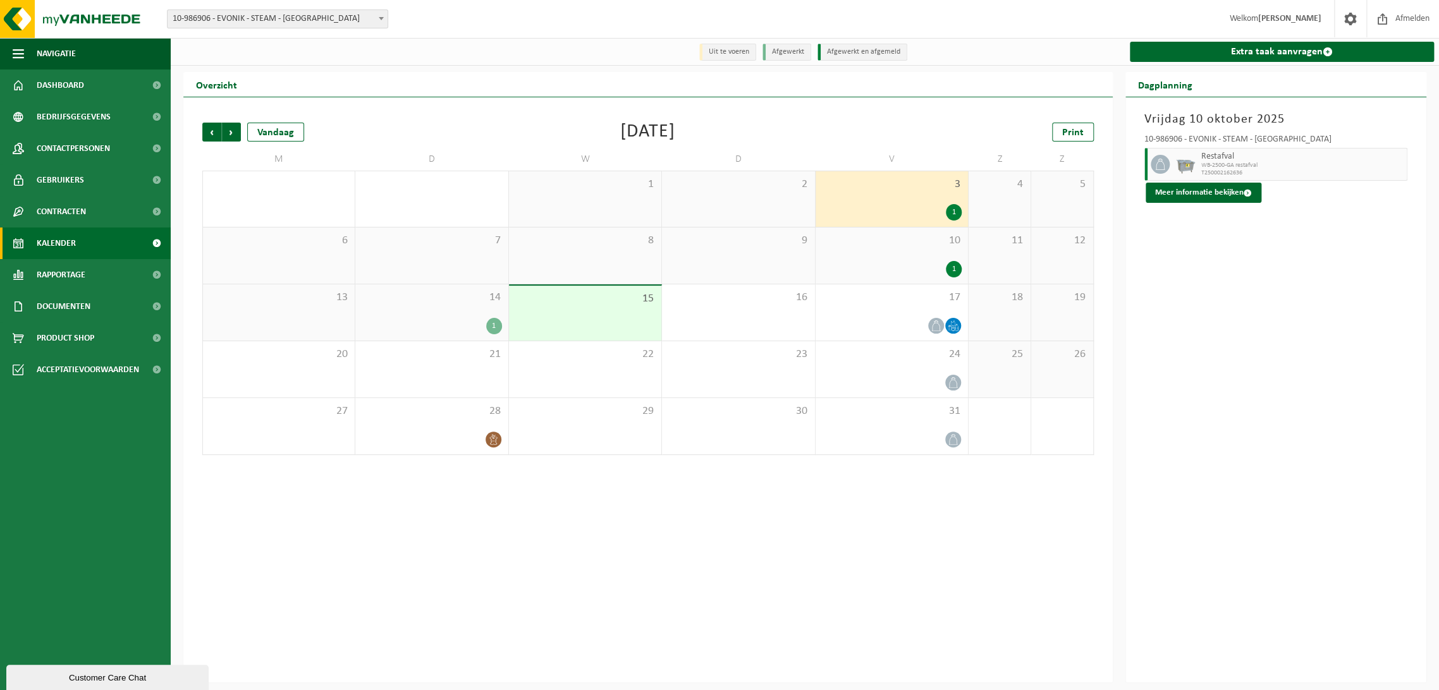
click at [466, 316] on div "14 1" at bounding box center [431, 313] width 152 height 56
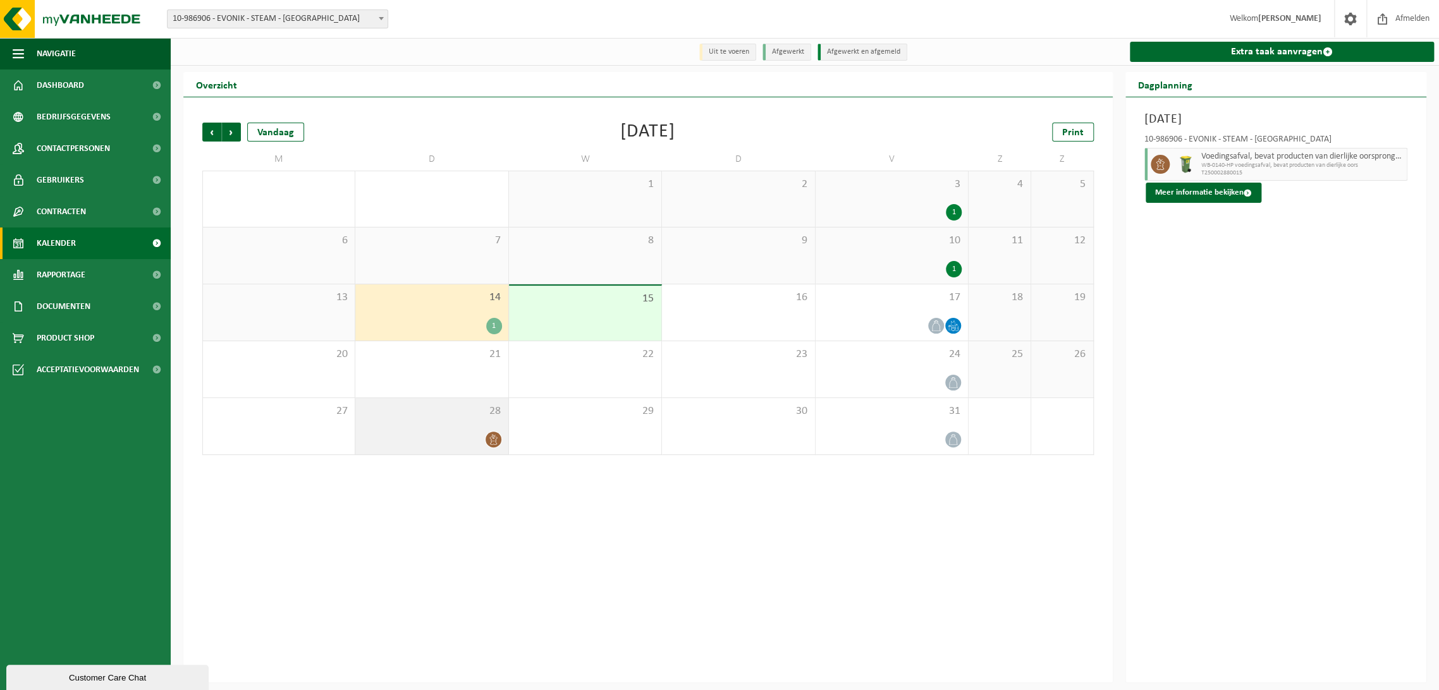
click at [446, 410] on span "28" at bounding box center [432, 412] width 140 height 14
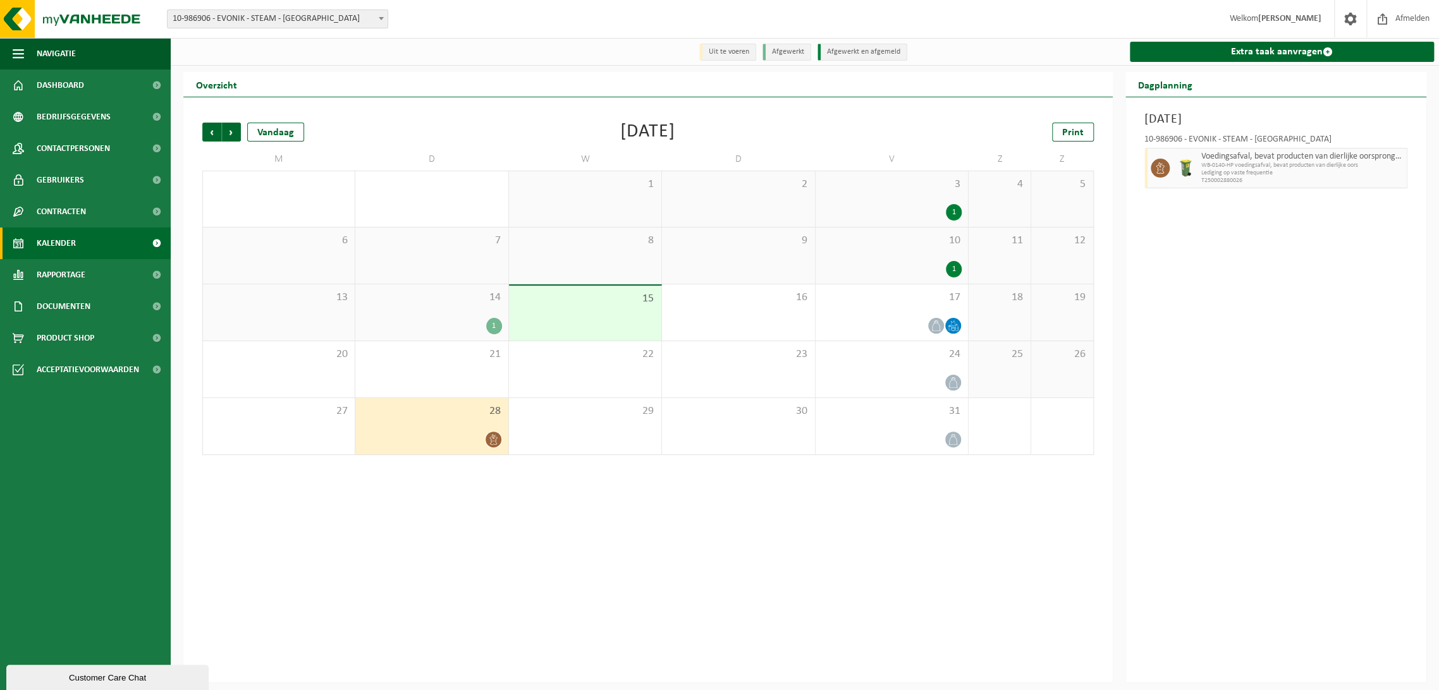
click at [448, 317] on div "14 1" at bounding box center [431, 313] width 152 height 56
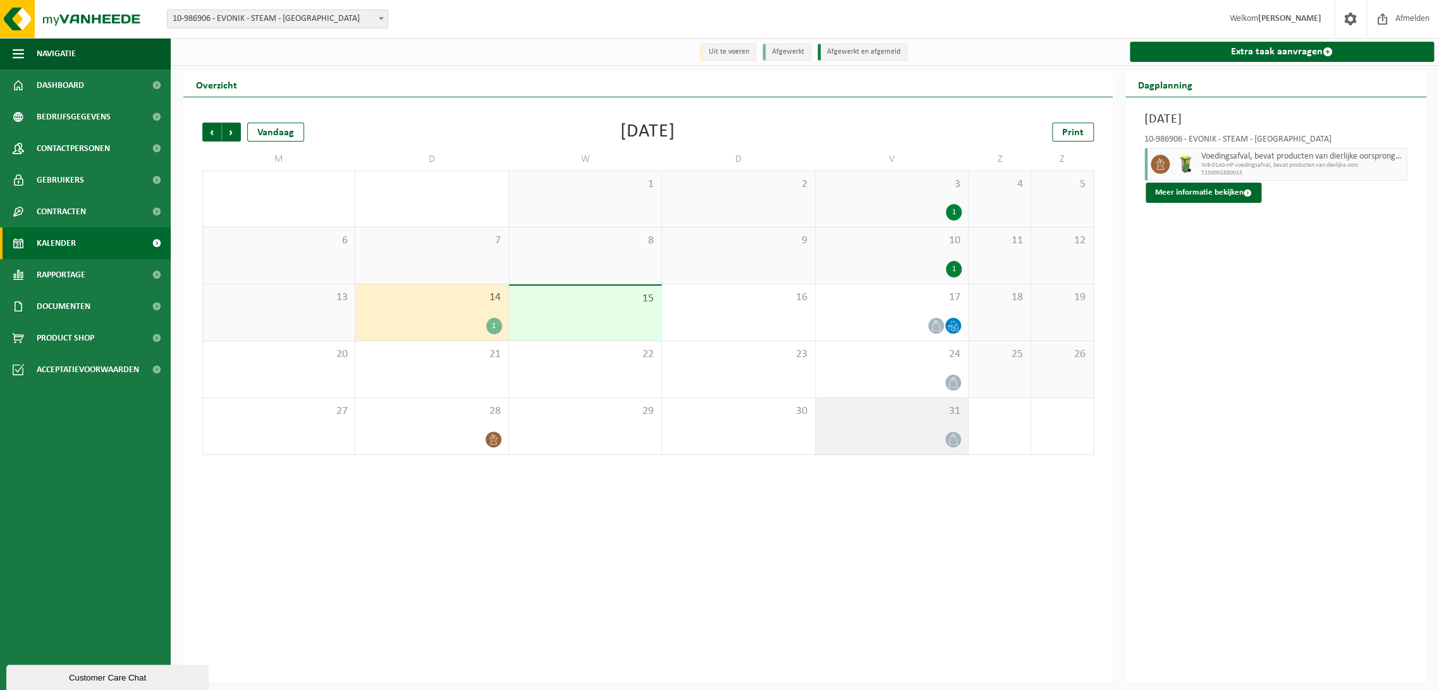
click at [847, 412] on span "31" at bounding box center [892, 412] width 140 height 14
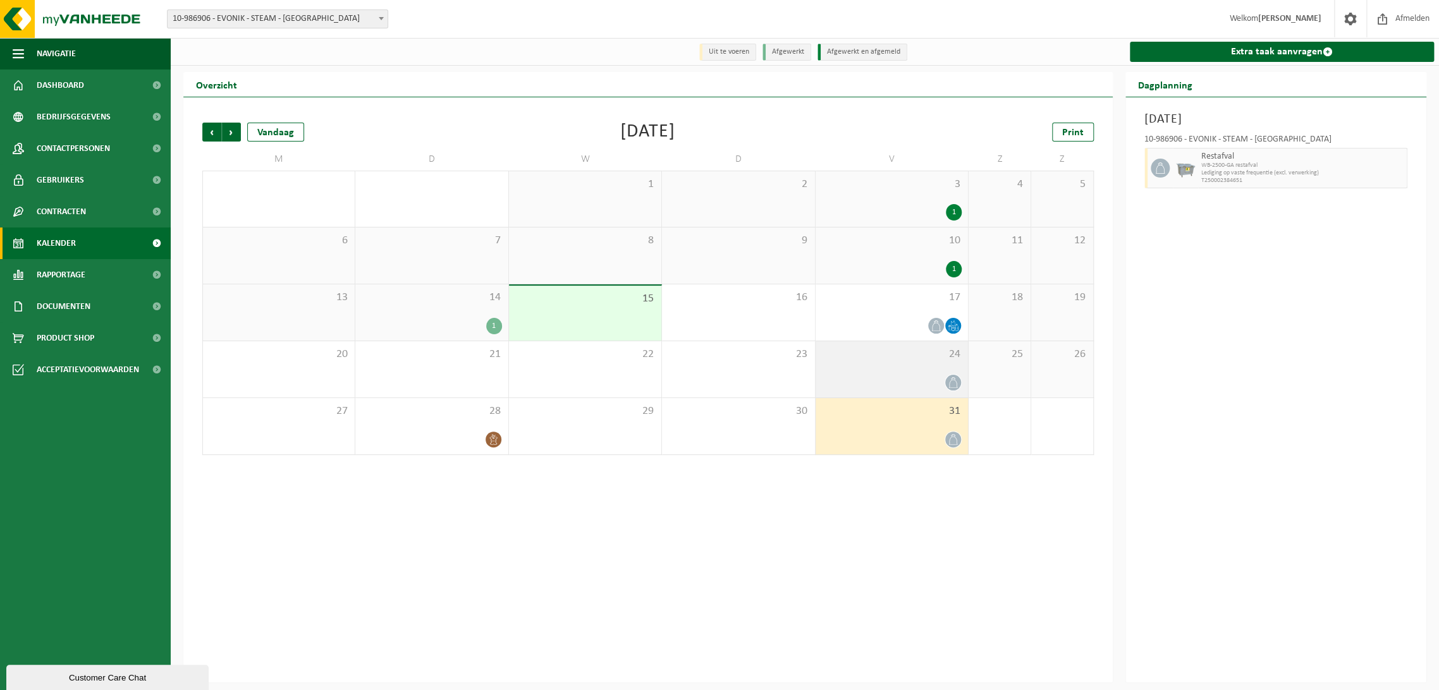
click at [842, 361] on span "24" at bounding box center [892, 355] width 140 height 14
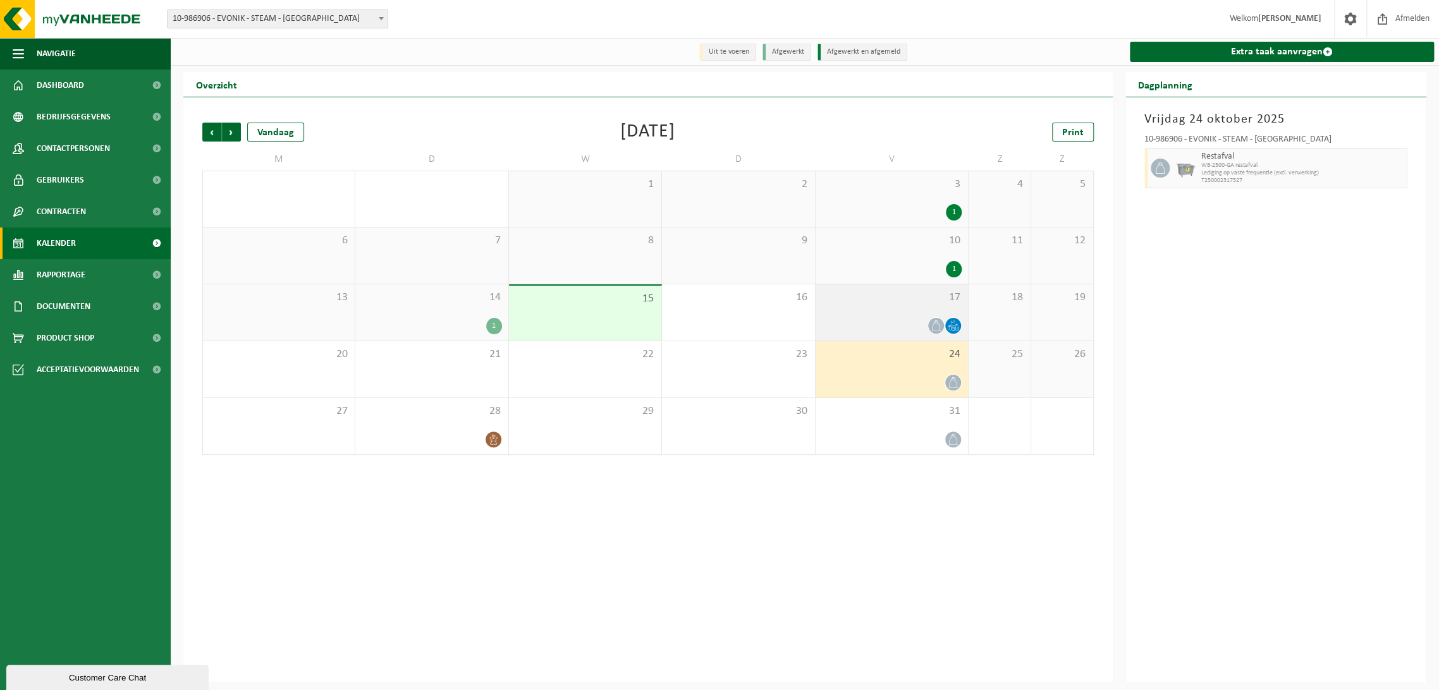
click at [841, 328] on div at bounding box center [892, 325] width 140 height 17
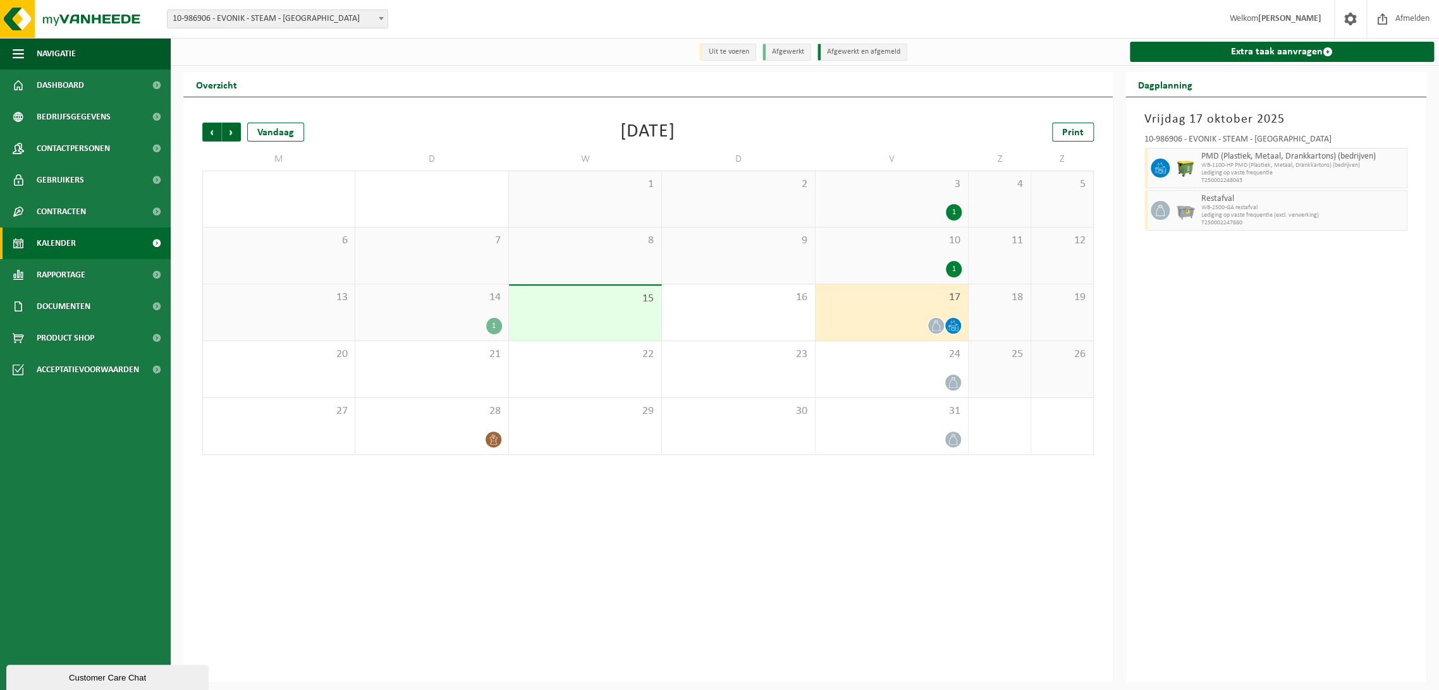
click at [845, 276] on div "1" at bounding box center [892, 269] width 140 height 16
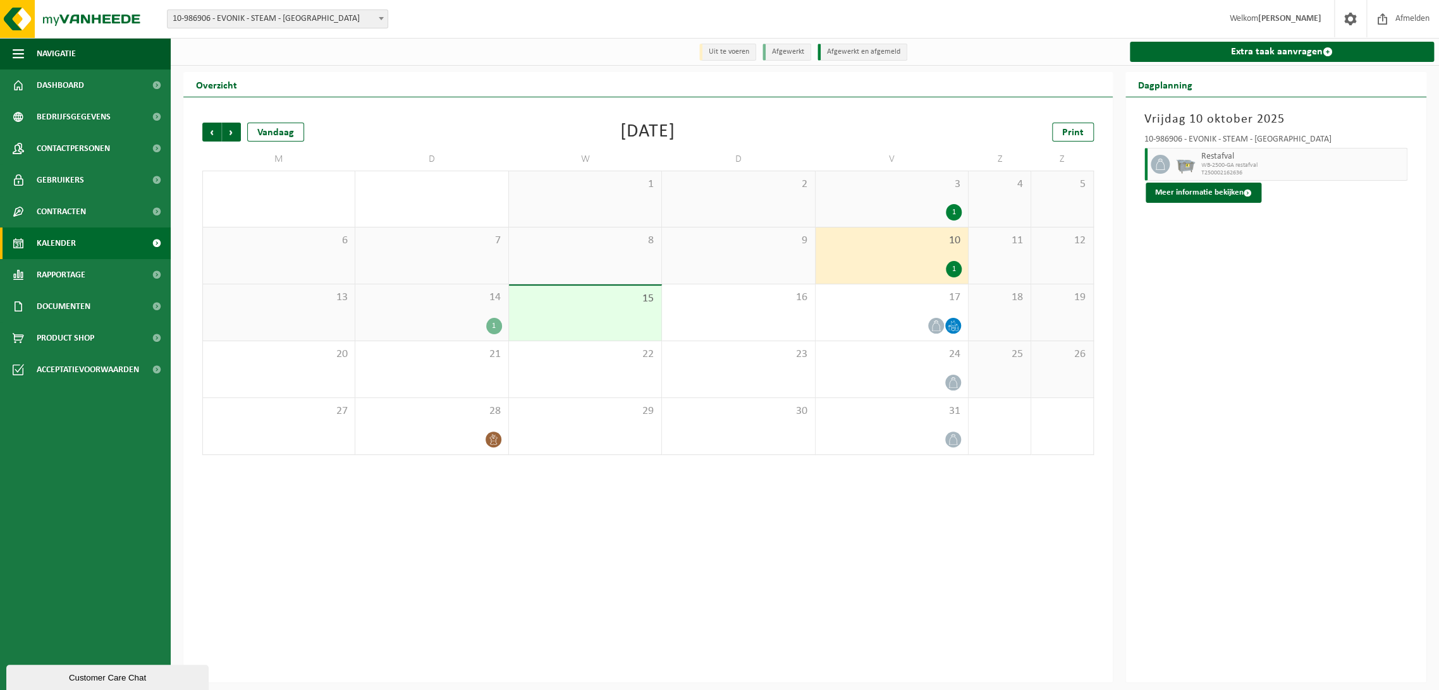
click at [876, 192] on span "3" at bounding box center [892, 185] width 140 height 14
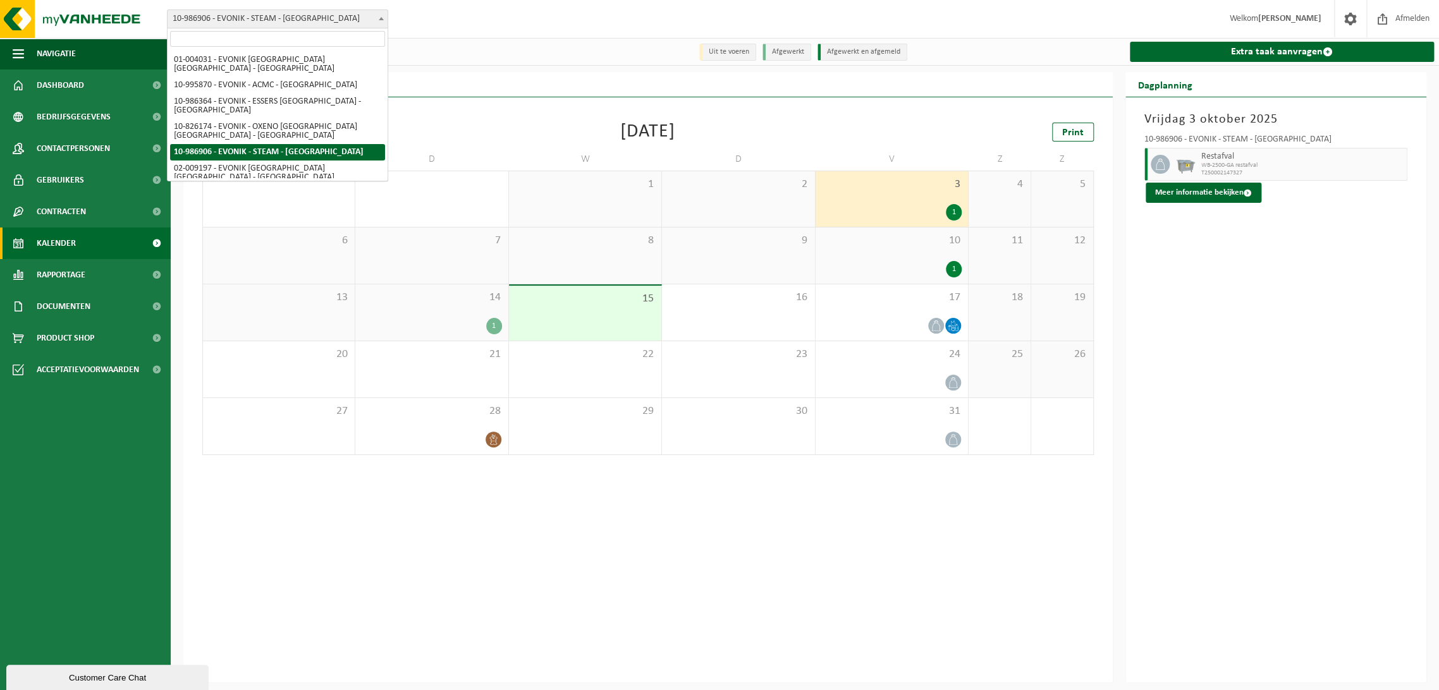
click at [380, 17] on b at bounding box center [381, 18] width 5 height 3
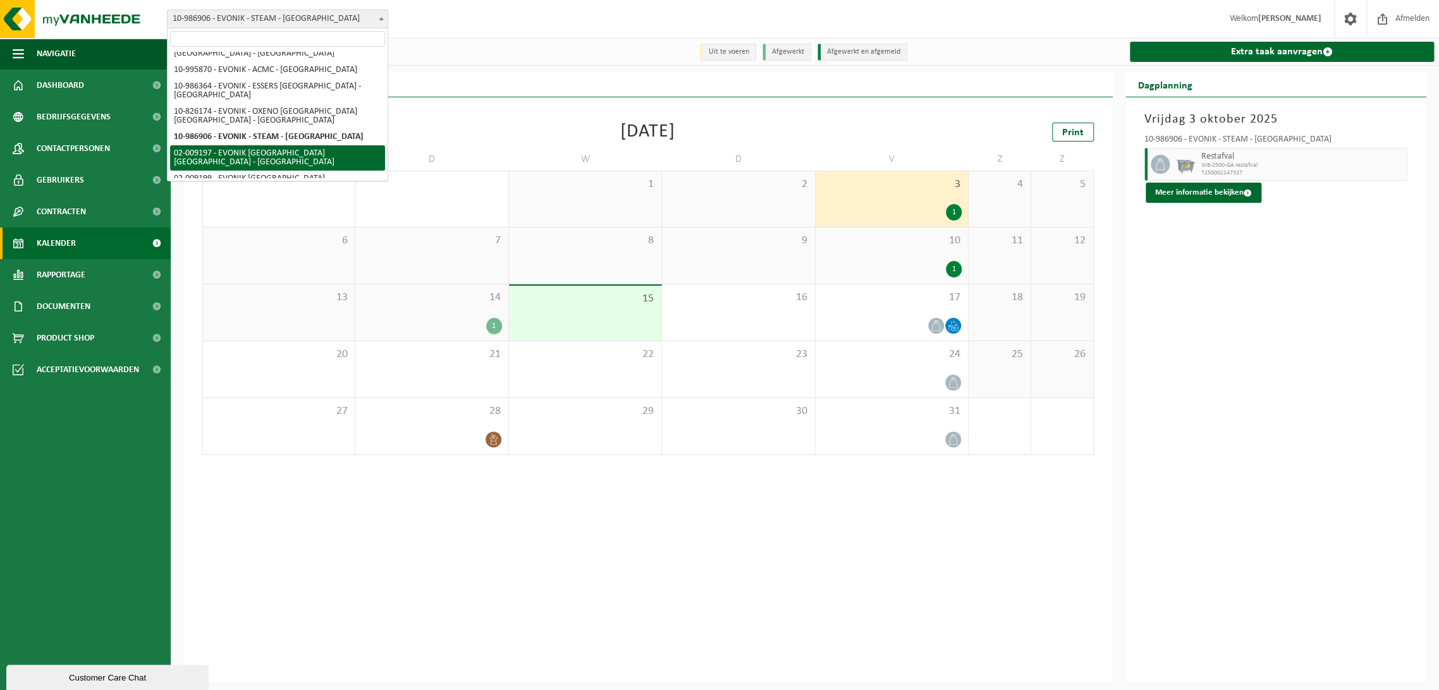
scroll to position [23, 0]
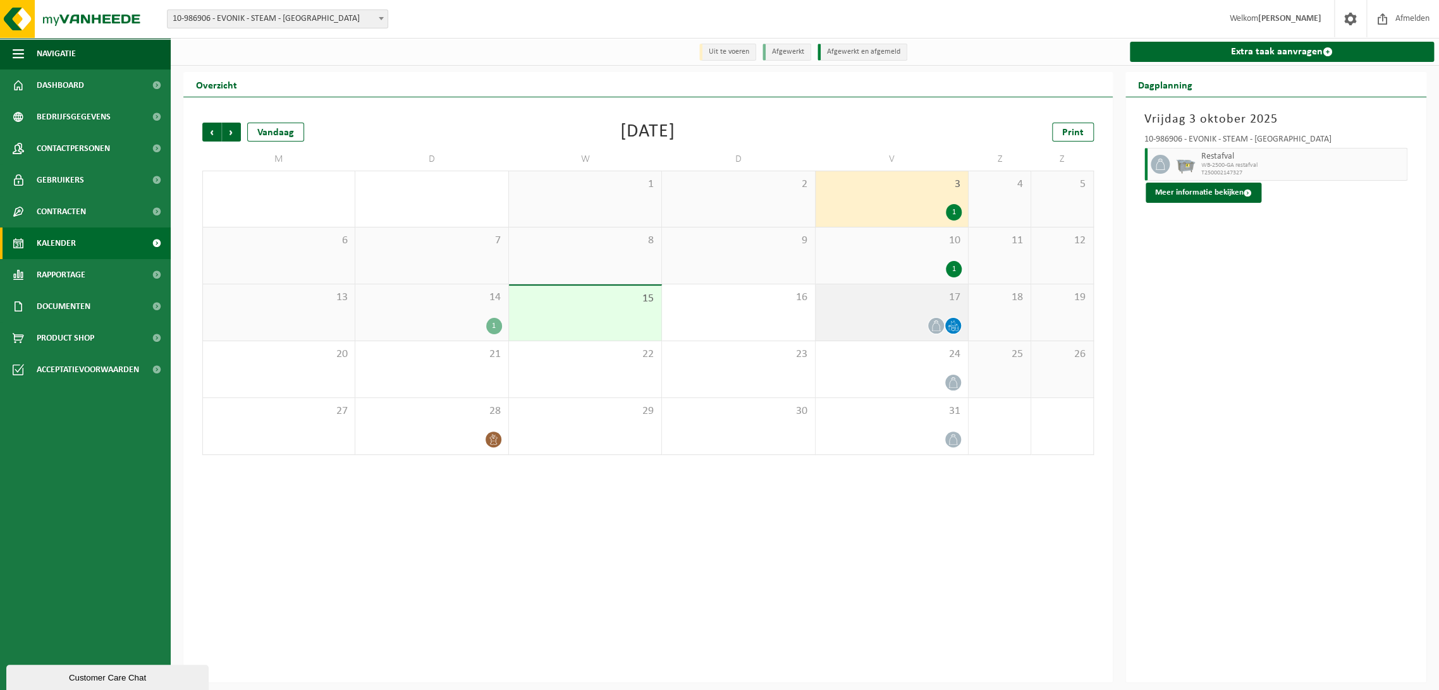
click at [918, 324] on div at bounding box center [892, 325] width 140 height 17
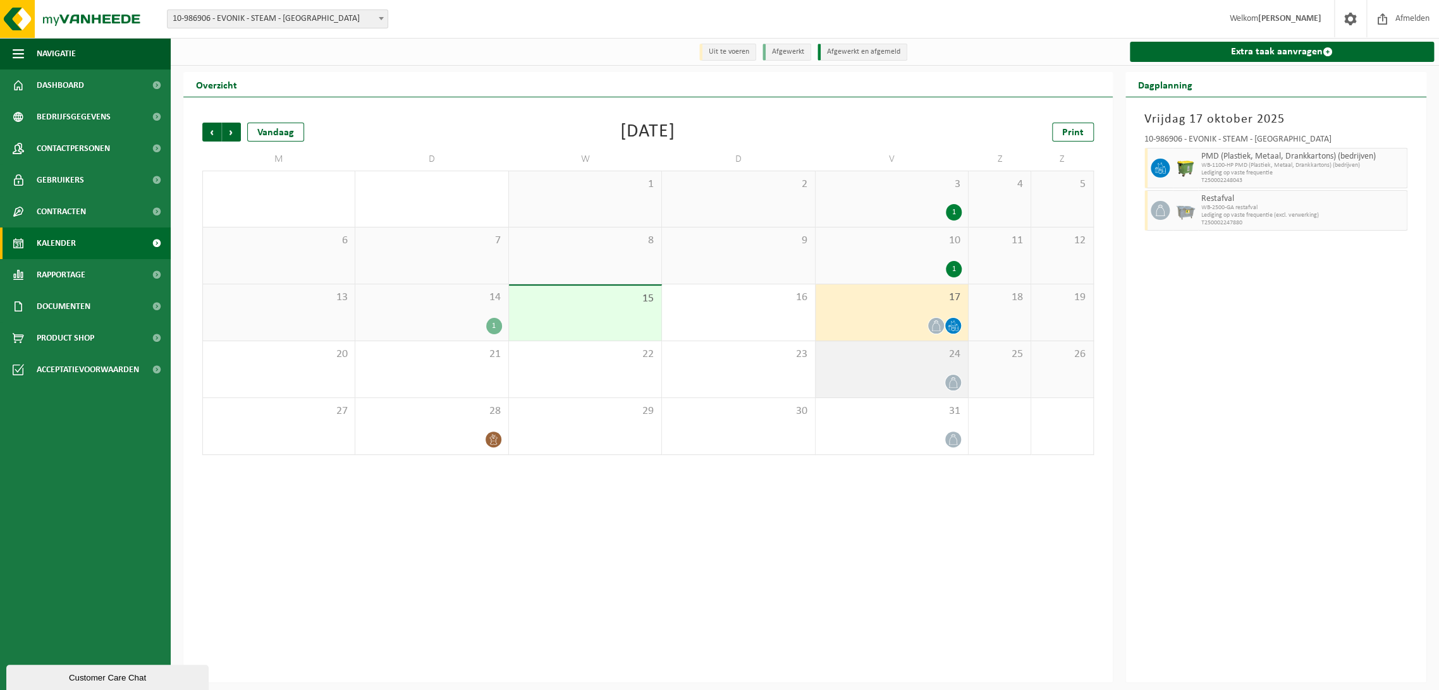
click at [904, 385] on div at bounding box center [892, 382] width 140 height 17
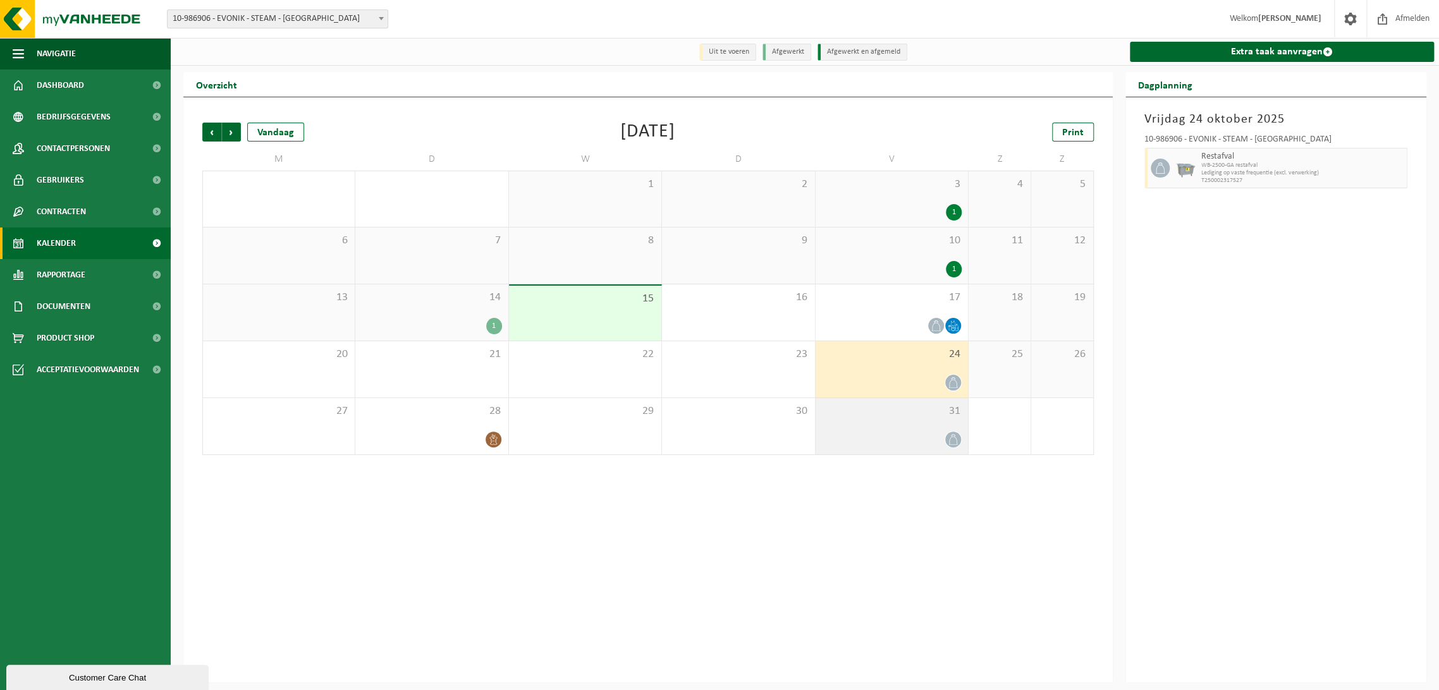
click at [880, 430] on div "31" at bounding box center [892, 426] width 152 height 56
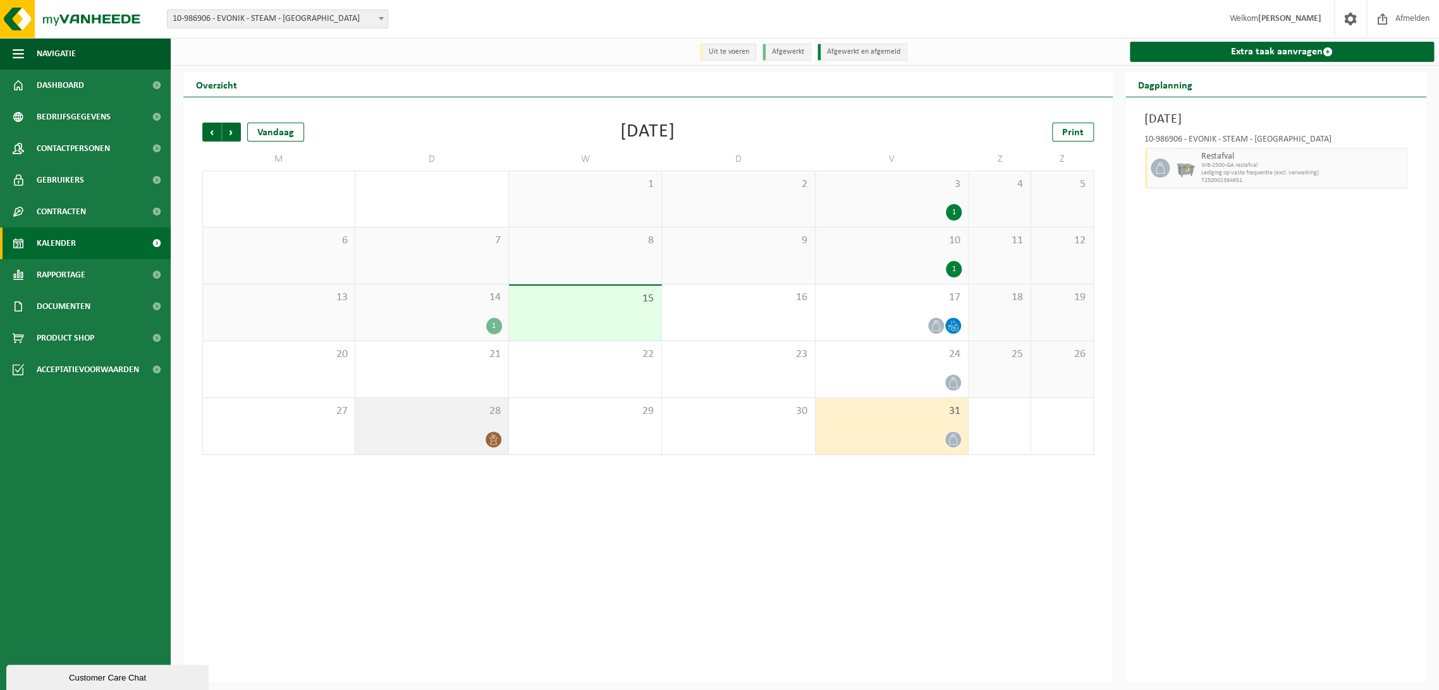
click at [436, 413] on span "28" at bounding box center [432, 412] width 140 height 14
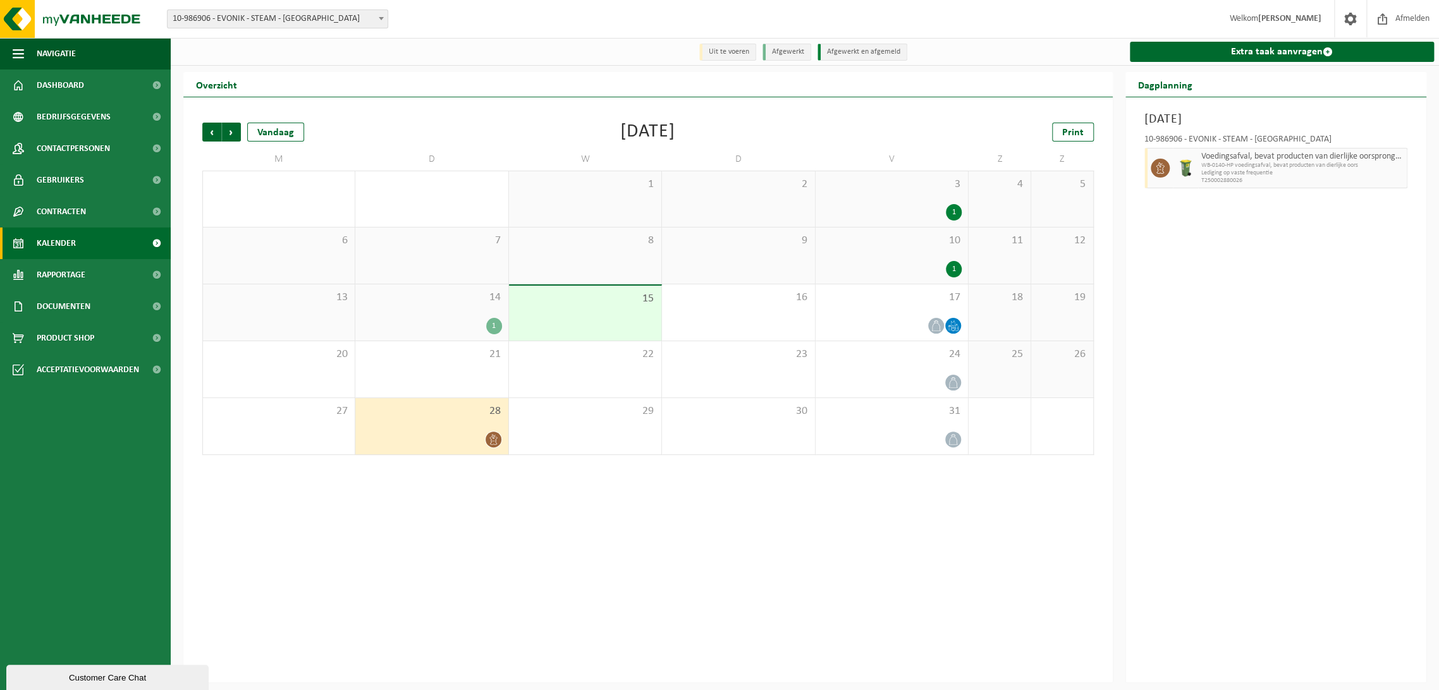
click at [414, 316] on div "14 1" at bounding box center [431, 313] width 152 height 56
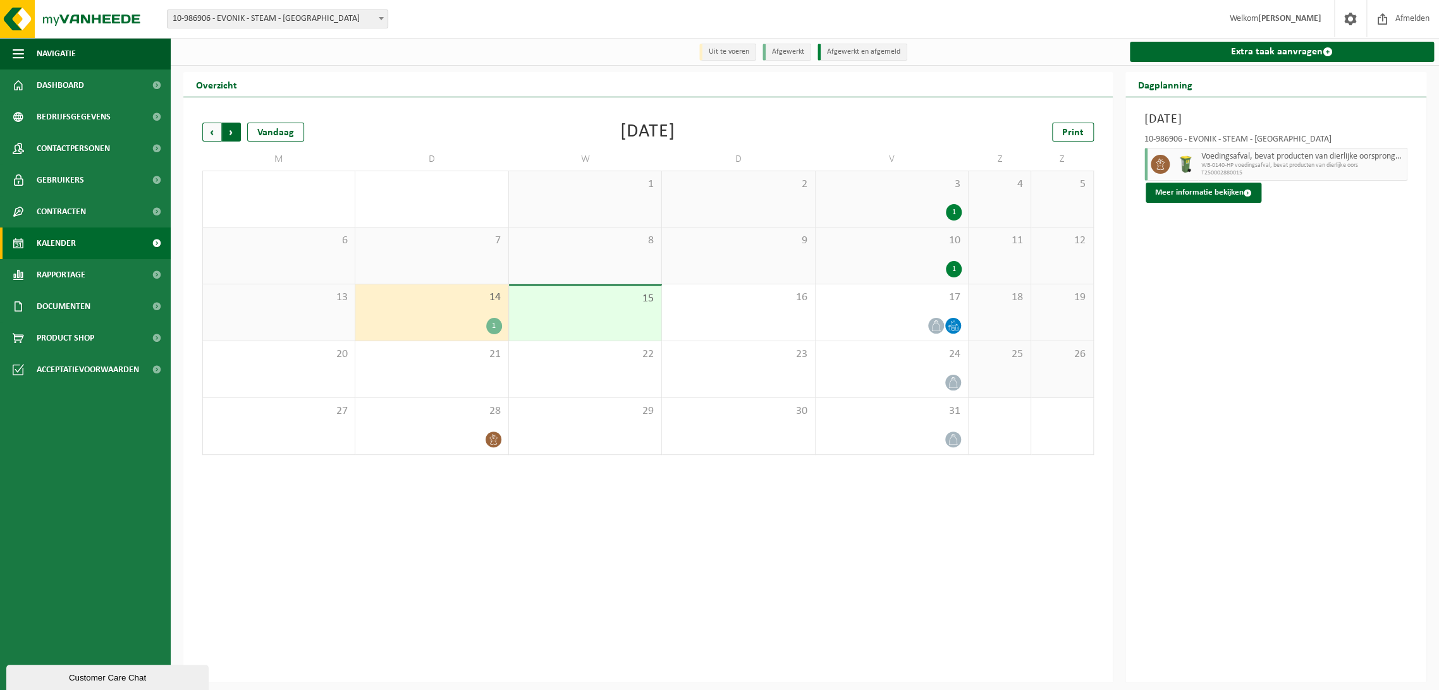
click at [216, 132] on span "Vorige" at bounding box center [211, 132] width 19 height 19
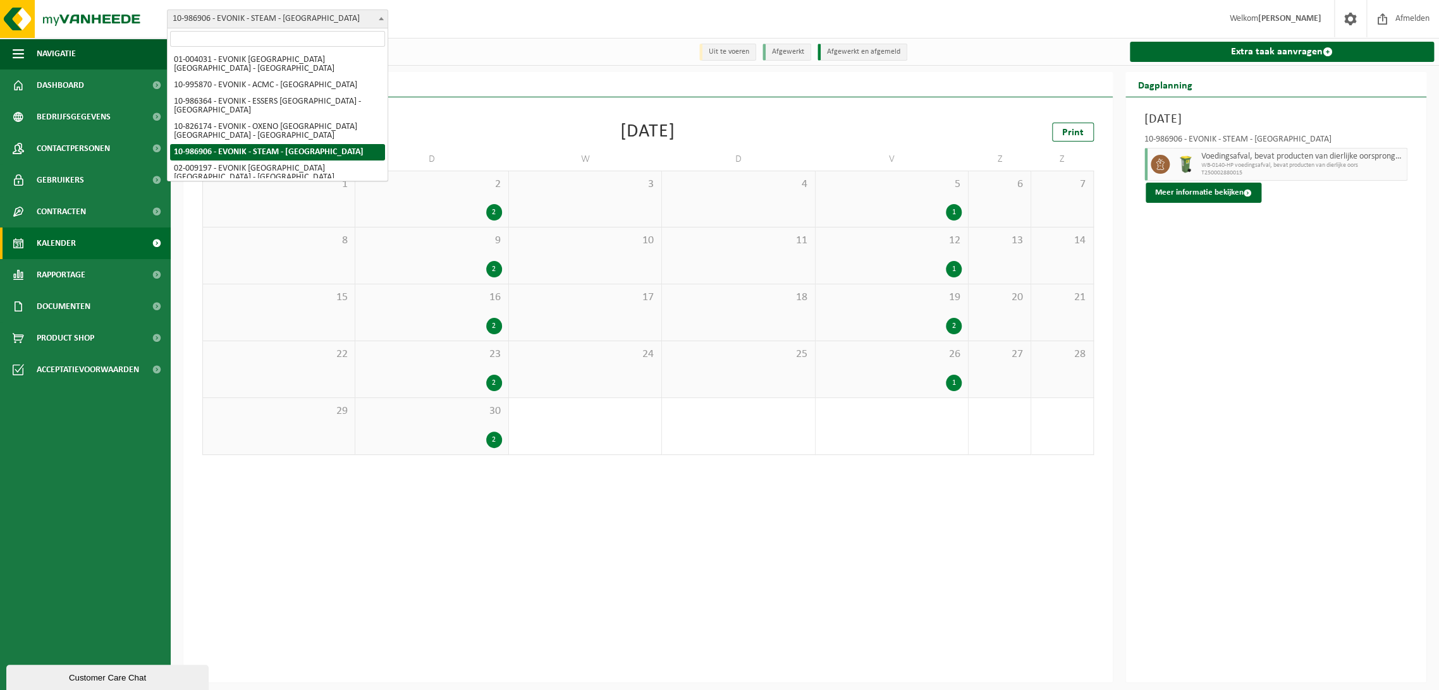
click at [269, 21] on span "10-986906 - EVONIK - STEAM - [GEOGRAPHIC_DATA]" at bounding box center [278, 19] width 220 height 18
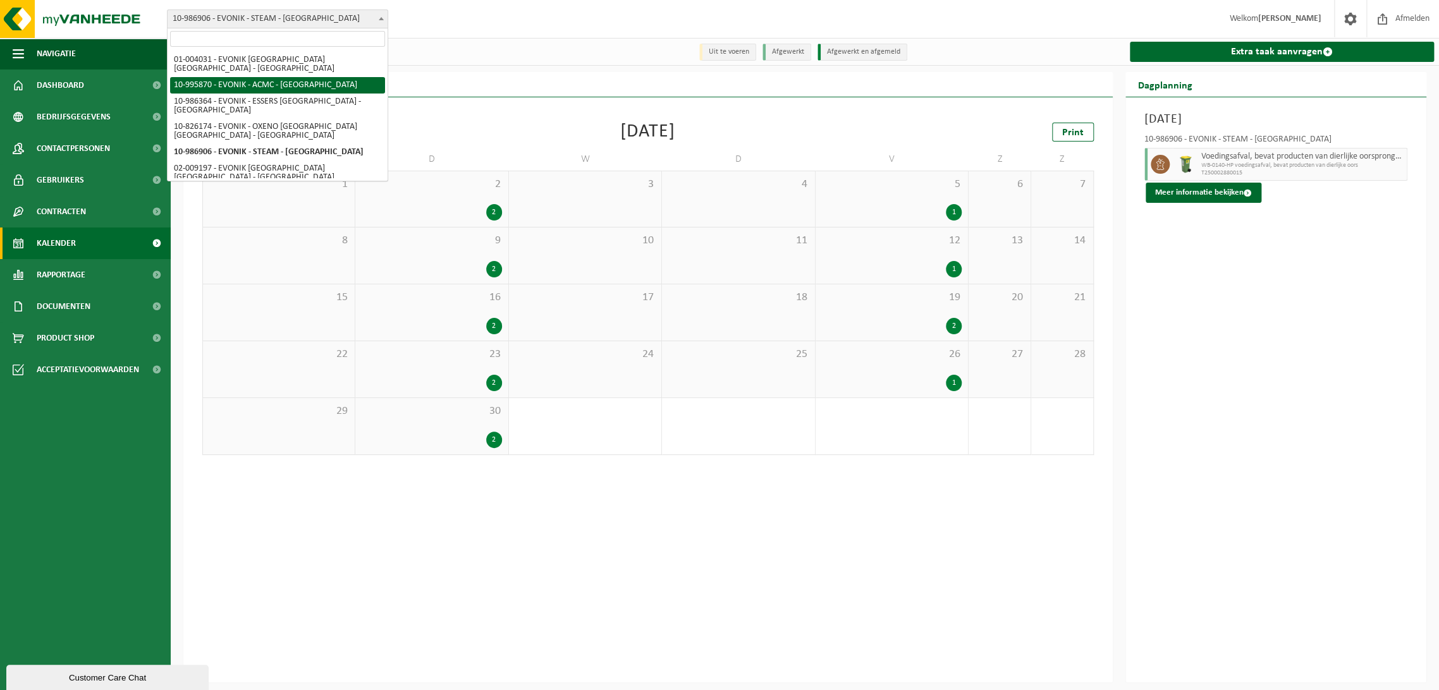
scroll to position [0, 0]
select select "191"
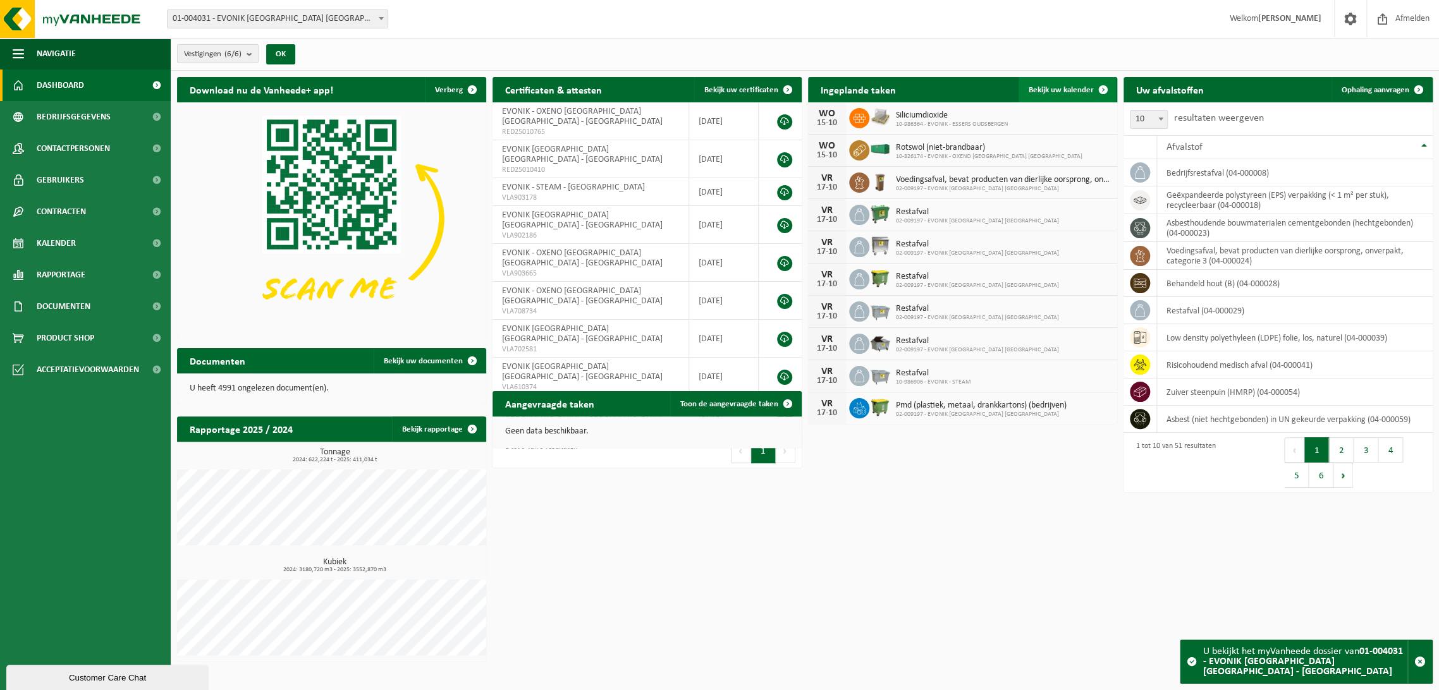
click at [1088, 89] on span "Bekijk uw kalender" at bounding box center [1061, 90] width 65 height 8
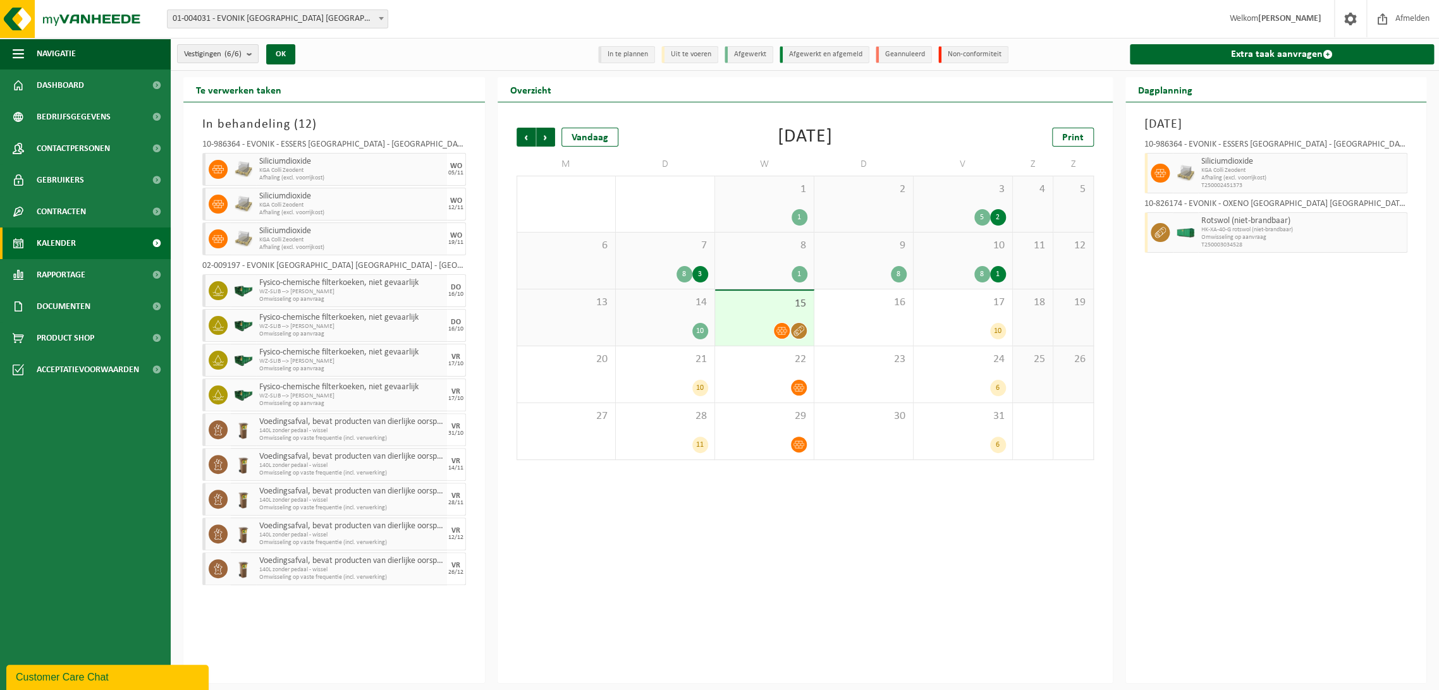
click at [660, 248] on span "7" at bounding box center [665, 246] width 86 height 14
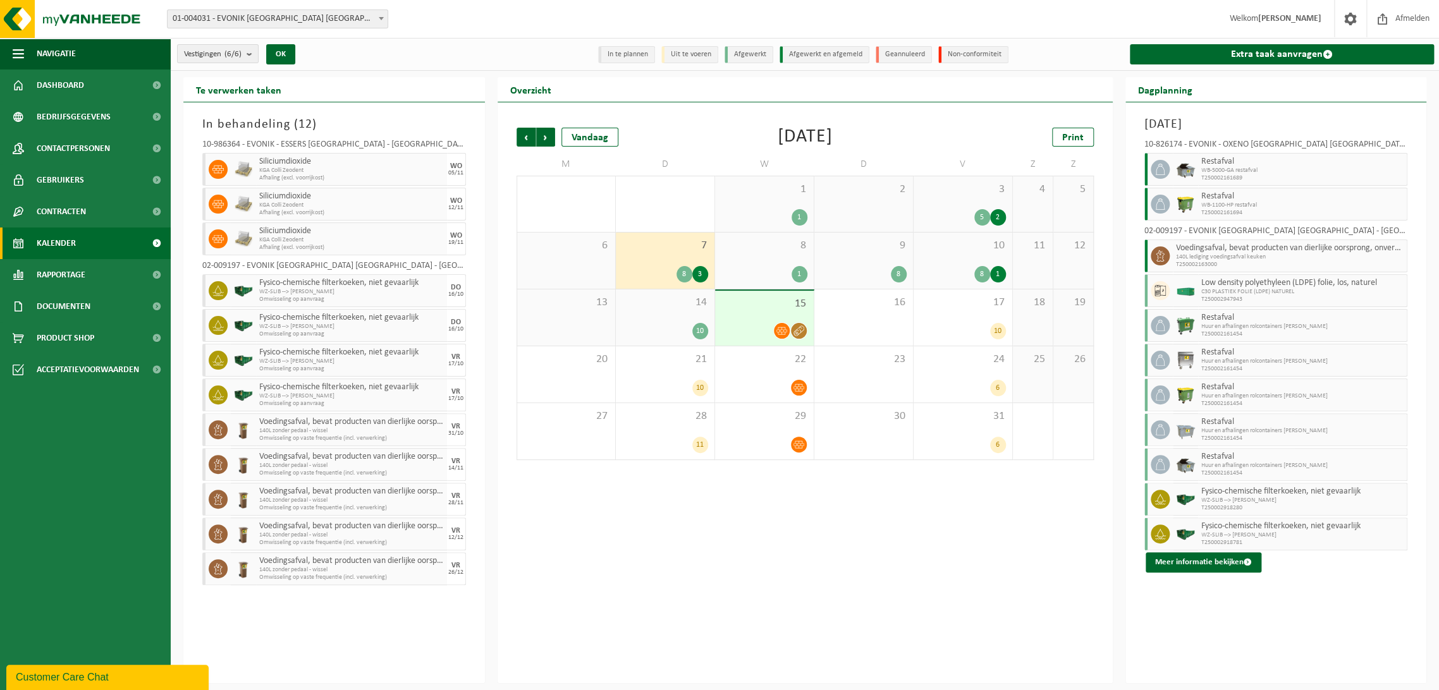
click at [660, 270] on div "8 3" at bounding box center [665, 274] width 86 height 16
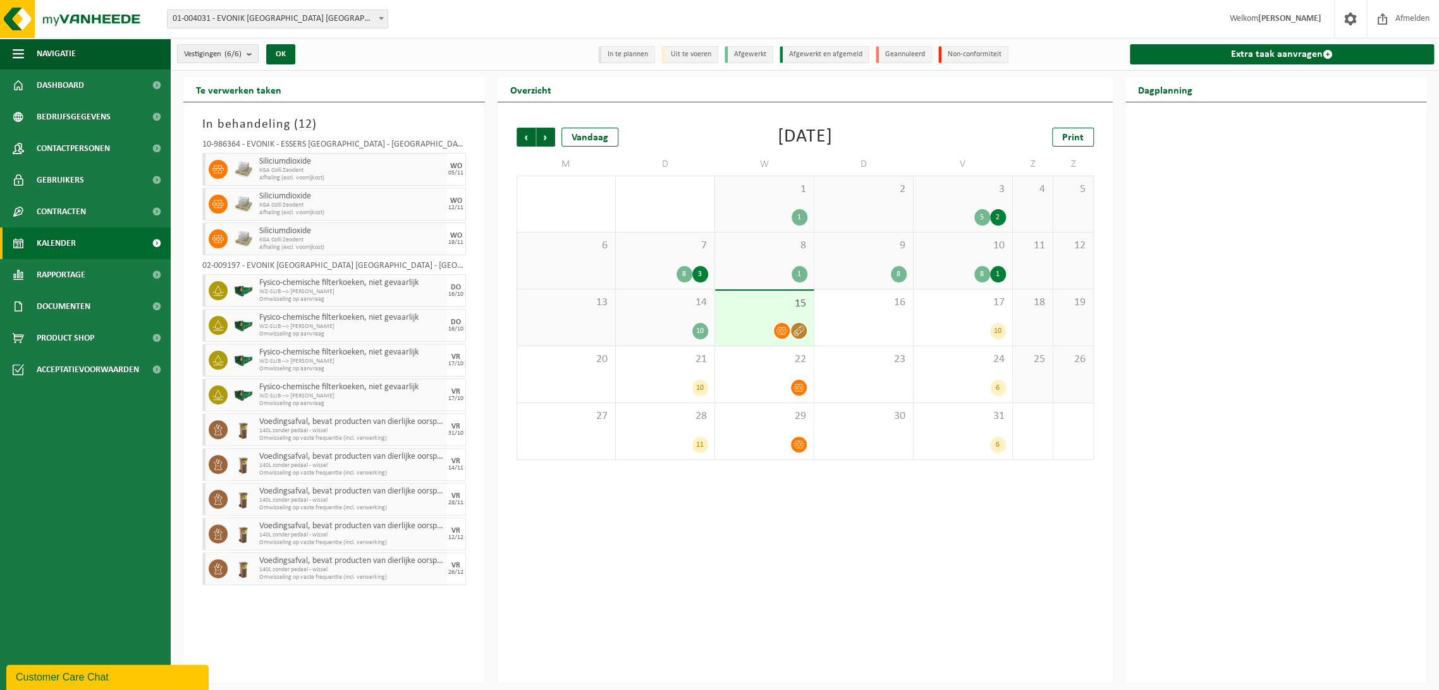
click at [660, 270] on div "8 3" at bounding box center [665, 274] width 86 height 16
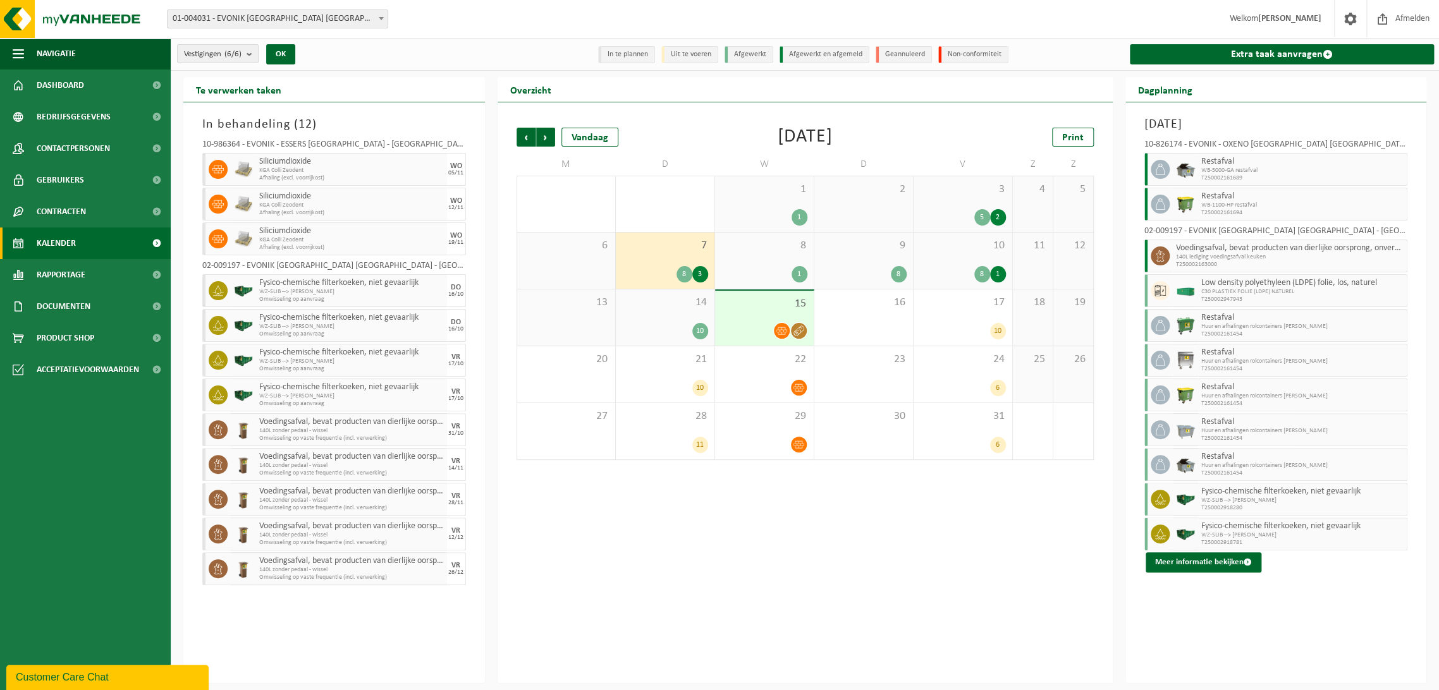
click at [765, 262] on div "8 1" at bounding box center [764, 261] width 99 height 56
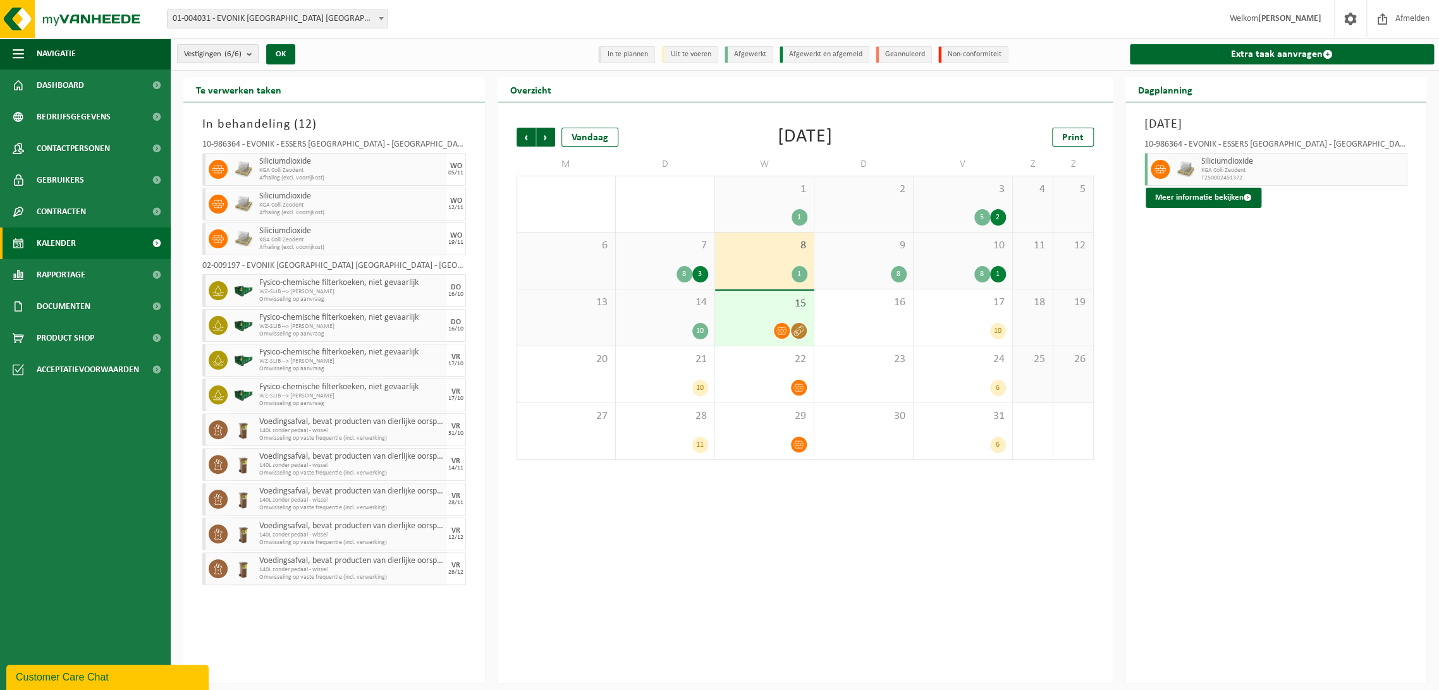
click at [632, 260] on div "7 8 3" at bounding box center [665, 261] width 99 height 56
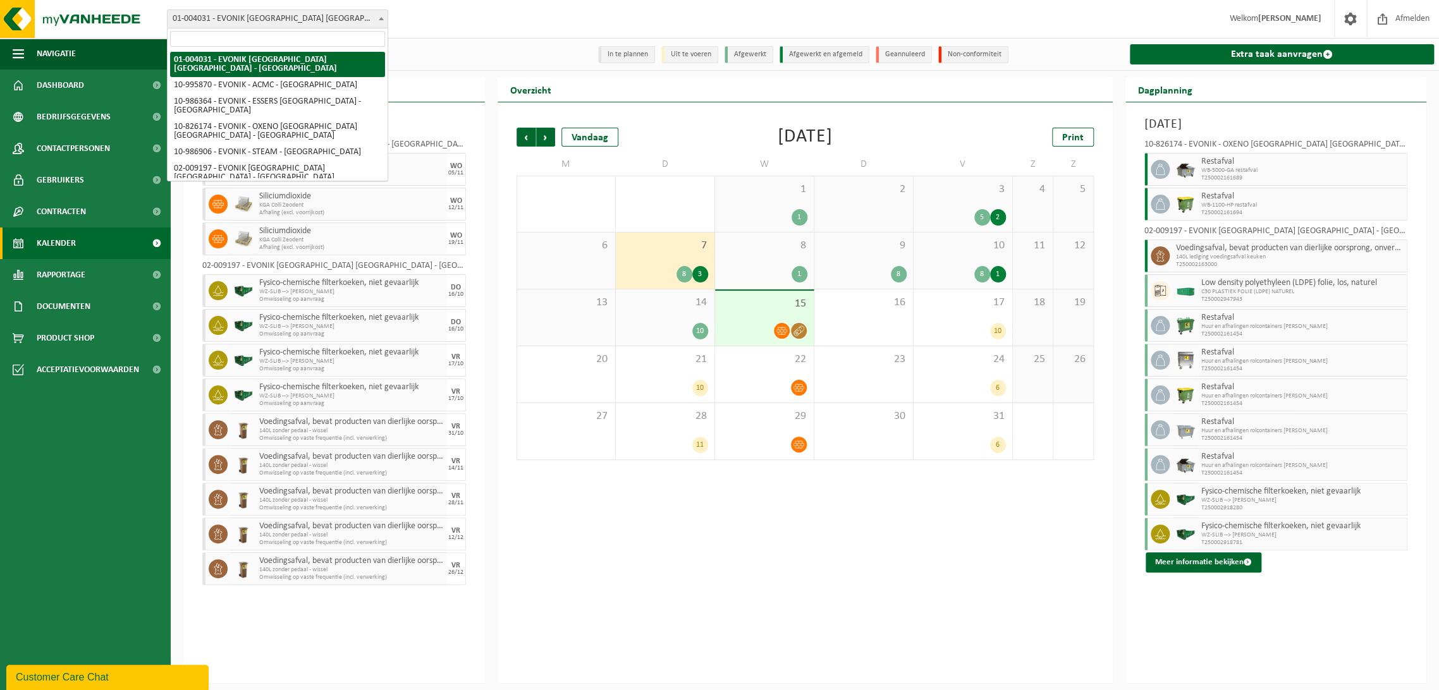
click at [379, 15] on span at bounding box center [381, 18] width 13 height 16
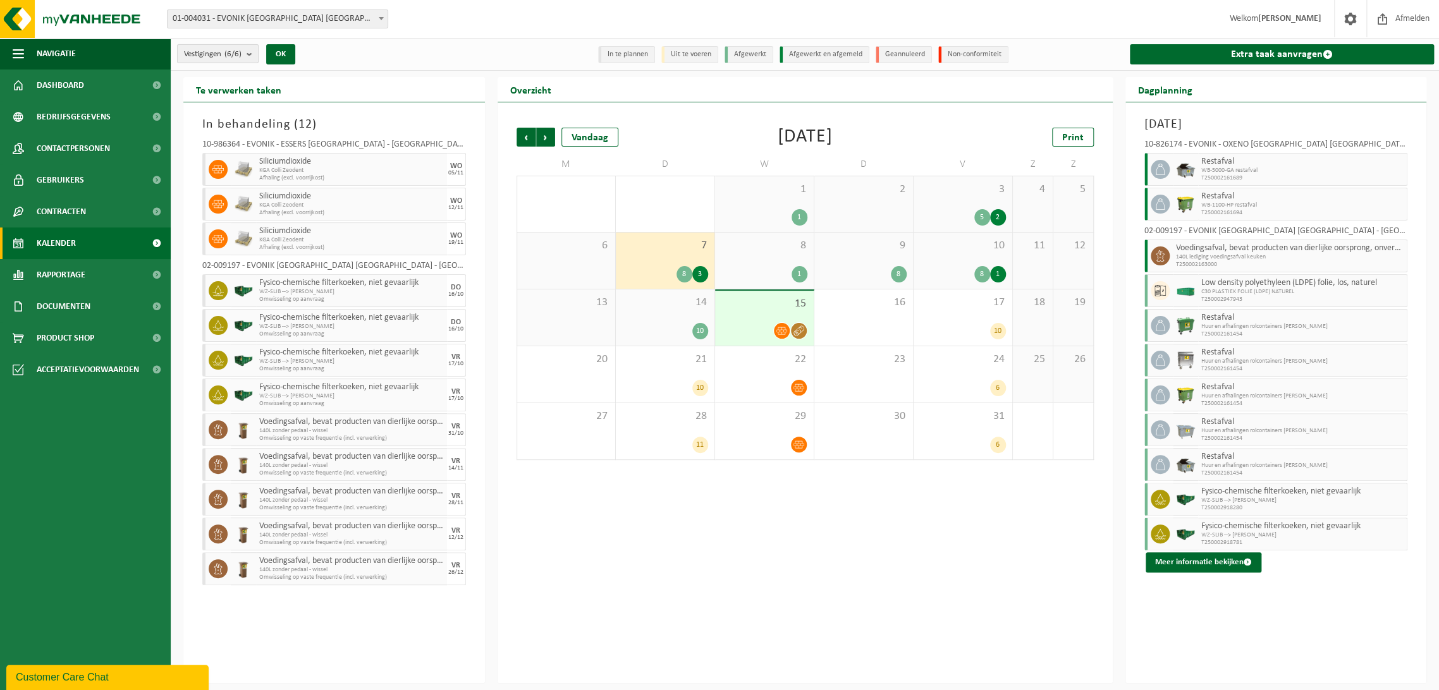
click at [251, 53] on b "submit" at bounding box center [252, 54] width 11 height 18
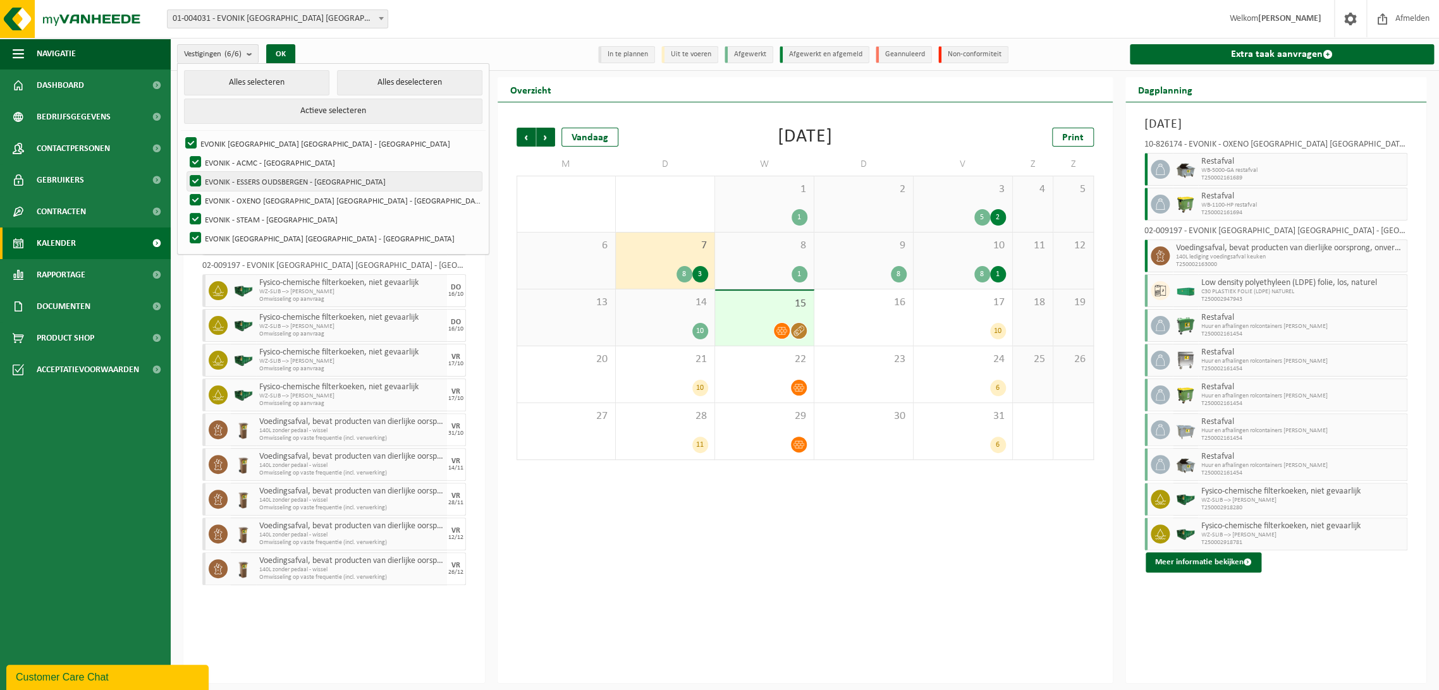
click at [196, 177] on label "EVONIK - ESSERS OUDSBERGEN - [GEOGRAPHIC_DATA]" at bounding box center [334, 181] width 295 height 19
click at [185, 172] on input "EVONIK - ESSERS OUDSBERGEN - [GEOGRAPHIC_DATA]" at bounding box center [185, 171] width 1 height 1
checkbox input "false"
click at [604, 600] on div "Vorige Volgende Vandaag Oktober 2025 Print M D W D V Z Z 29 30 12 1 1 2 3 5 2 4…" at bounding box center [805, 392] width 615 height 581
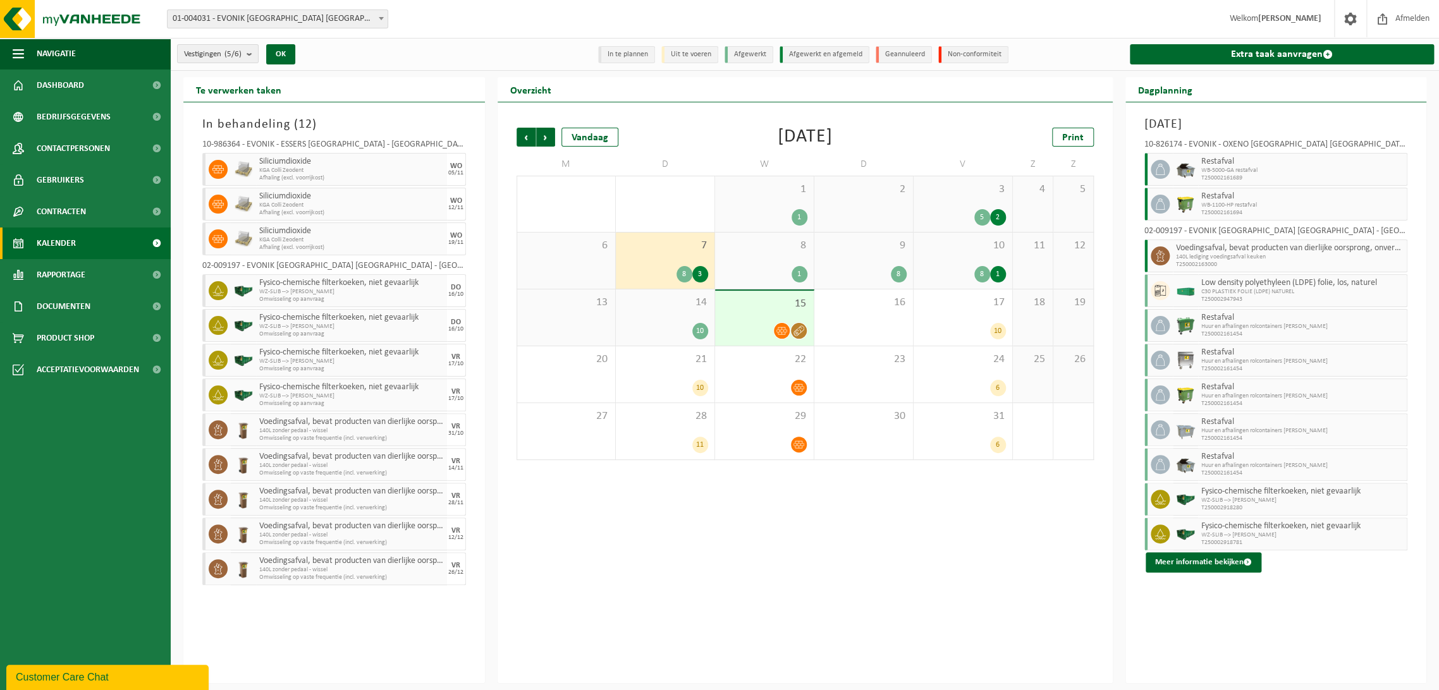
click at [656, 254] on div "7 8 3" at bounding box center [665, 261] width 99 height 56
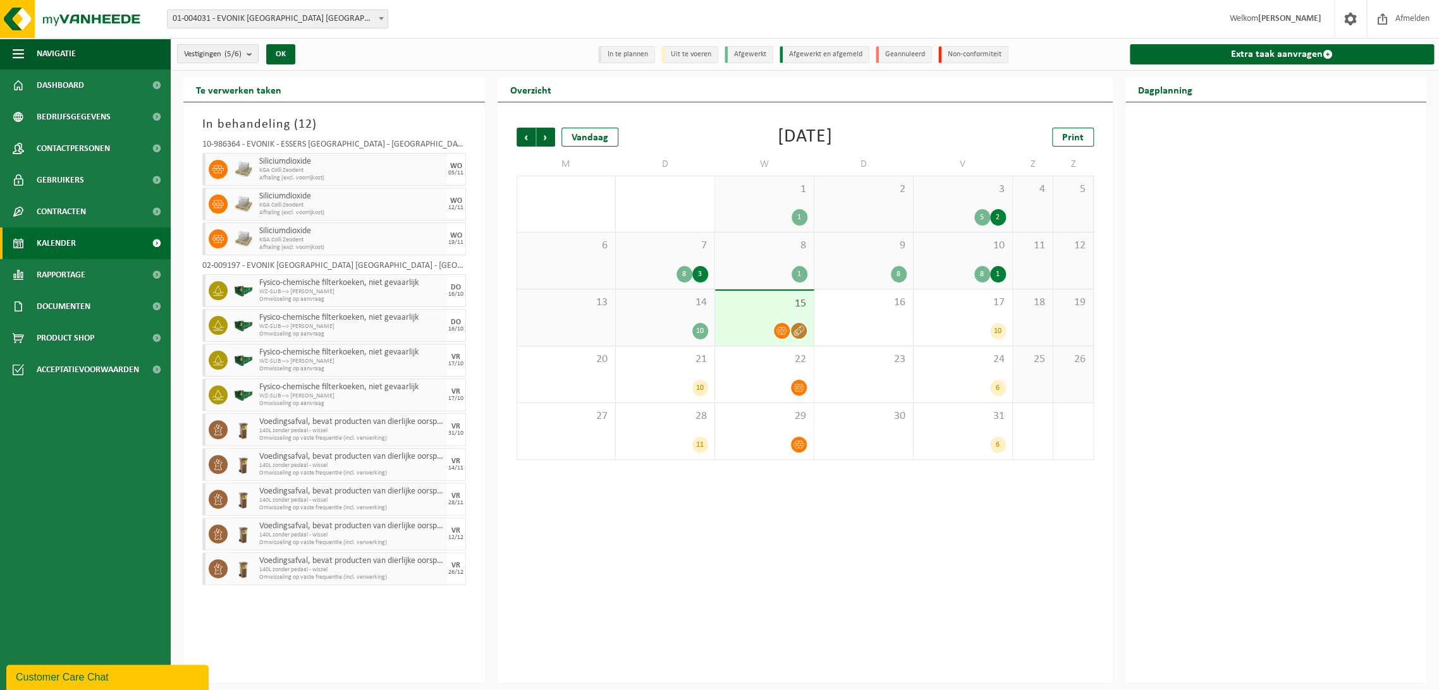
click at [656, 254] on div "7 8 3" at bounding box center [665, 261] width 99 height 56
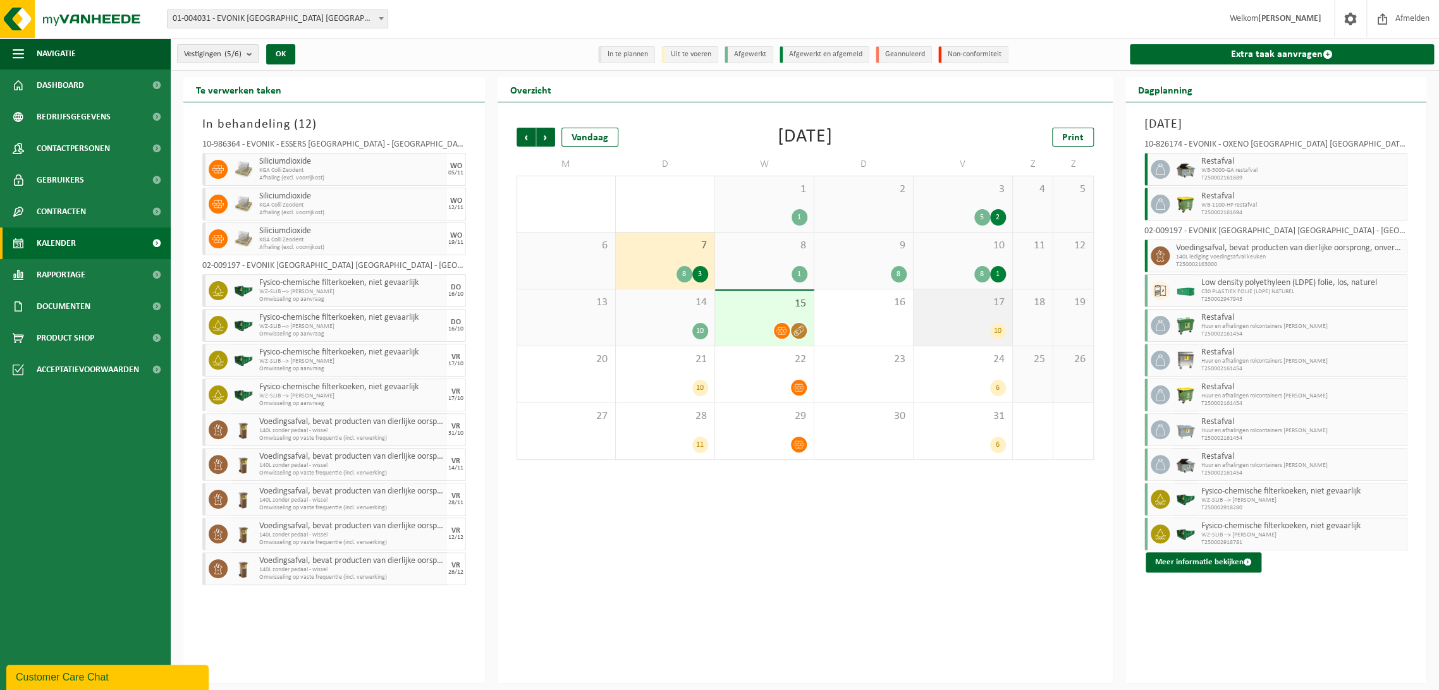
click at [947, 329] on div "10" at bounding box center [963, 331] width 86 height 16
